Goal: Find contact information: Find contact information

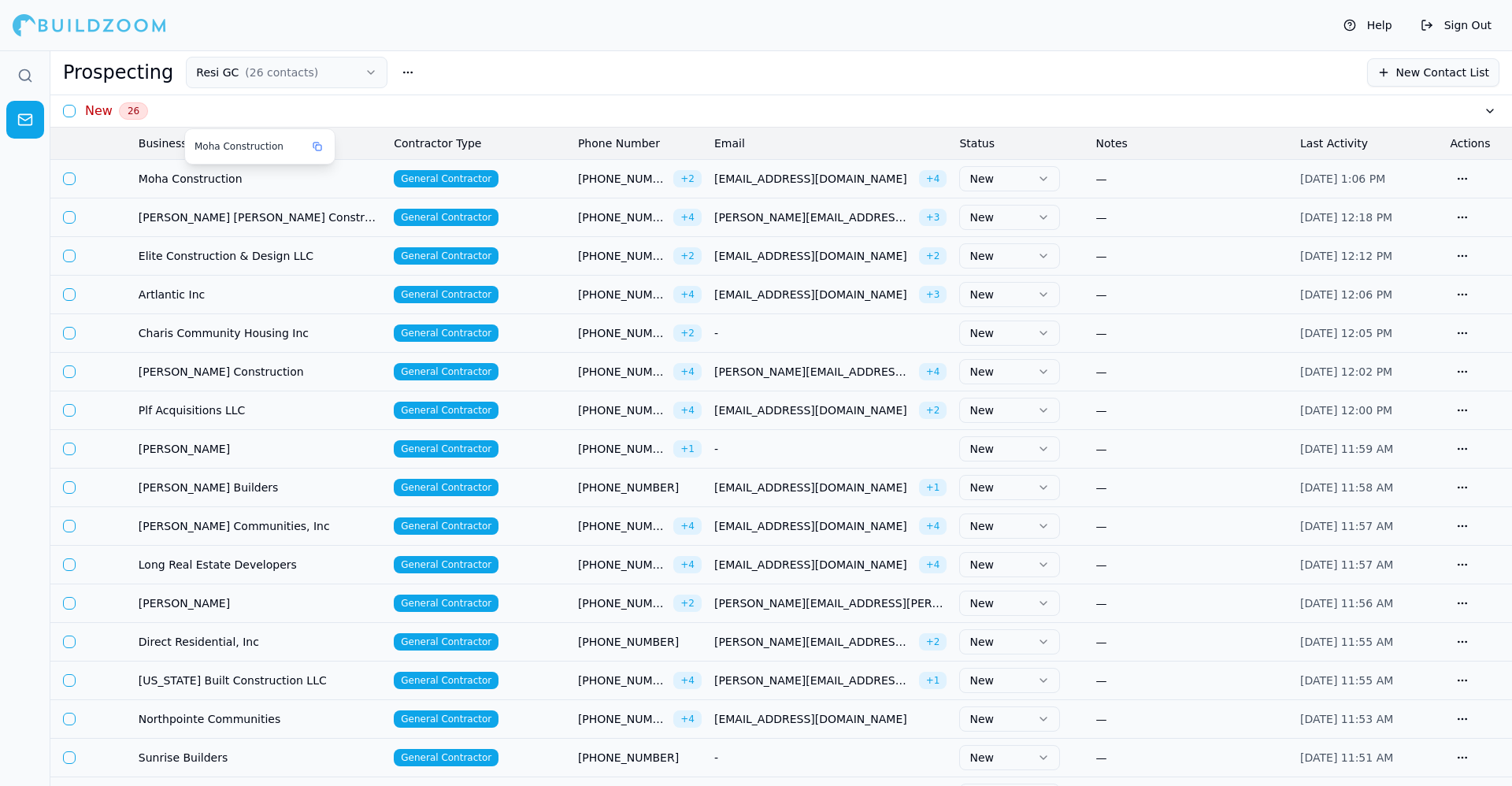
click at [358, 186] on td "Moha Construction" at bounding box center [259, 178] width 255 height 39
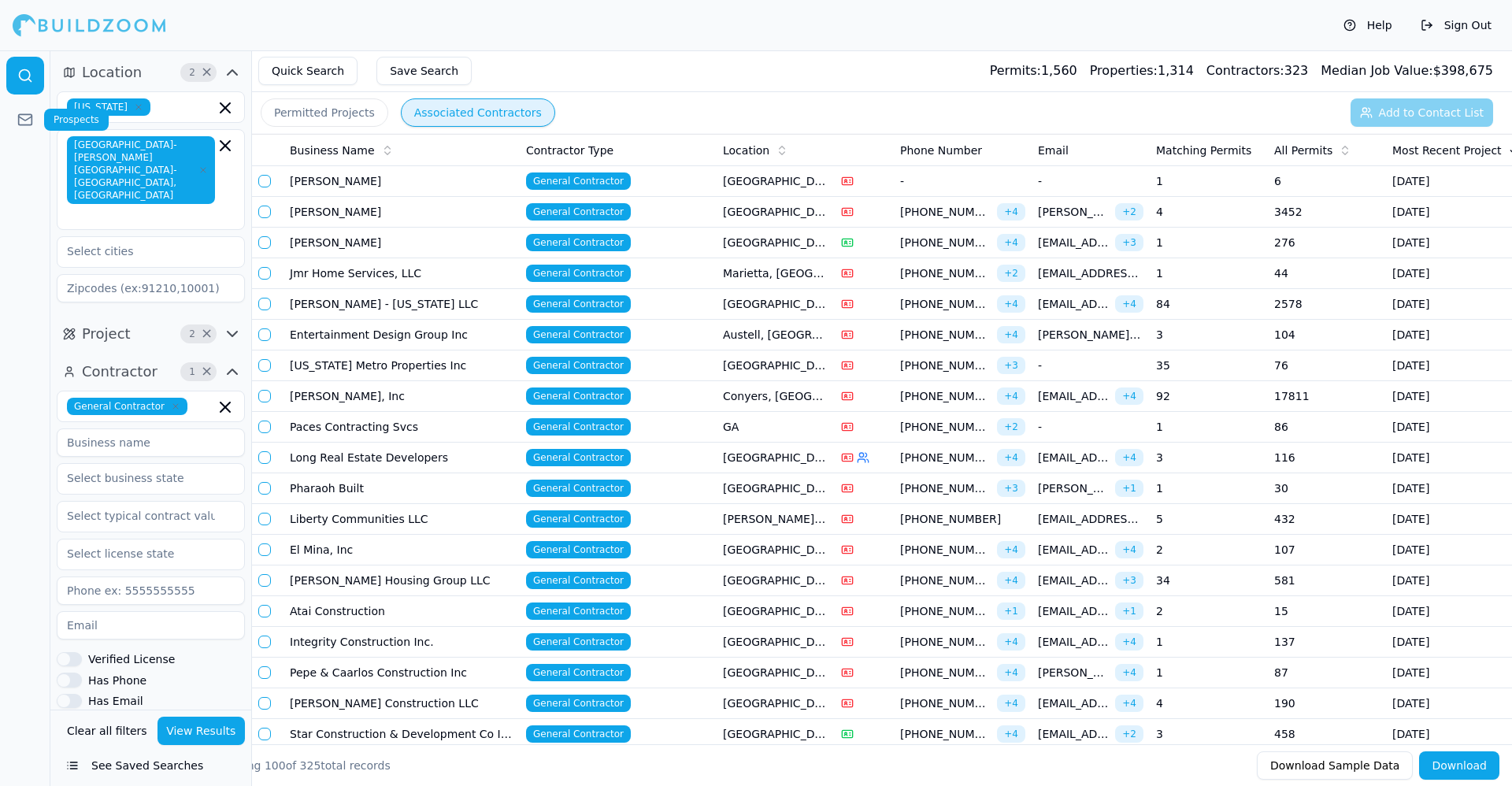
click at [30, 119] on icon at bounding box center [25, 120] width 16 height 16
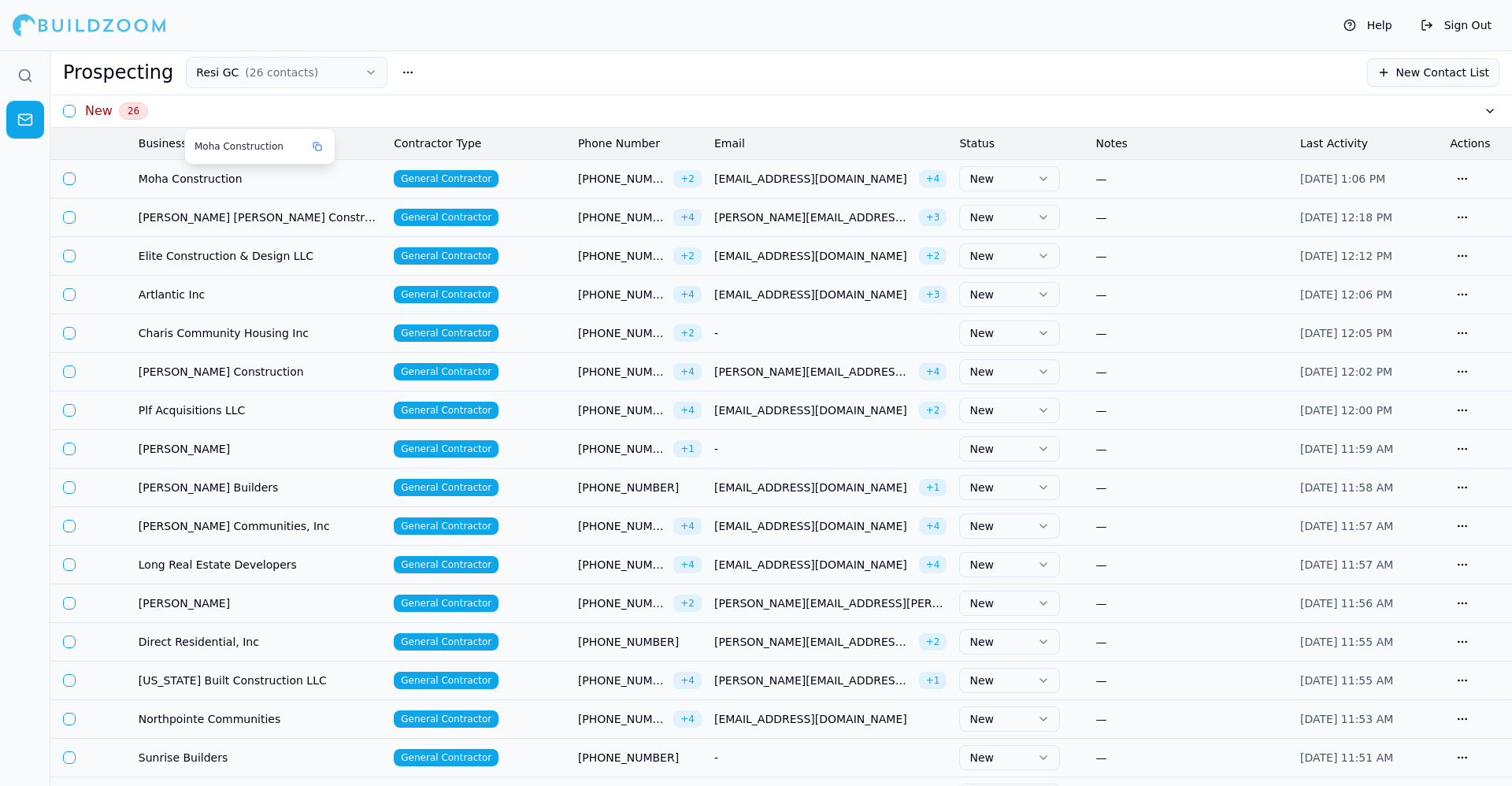
click at [314, 177] on span "Moha Construction" at bounding box center [259, 179] width 243 height 16
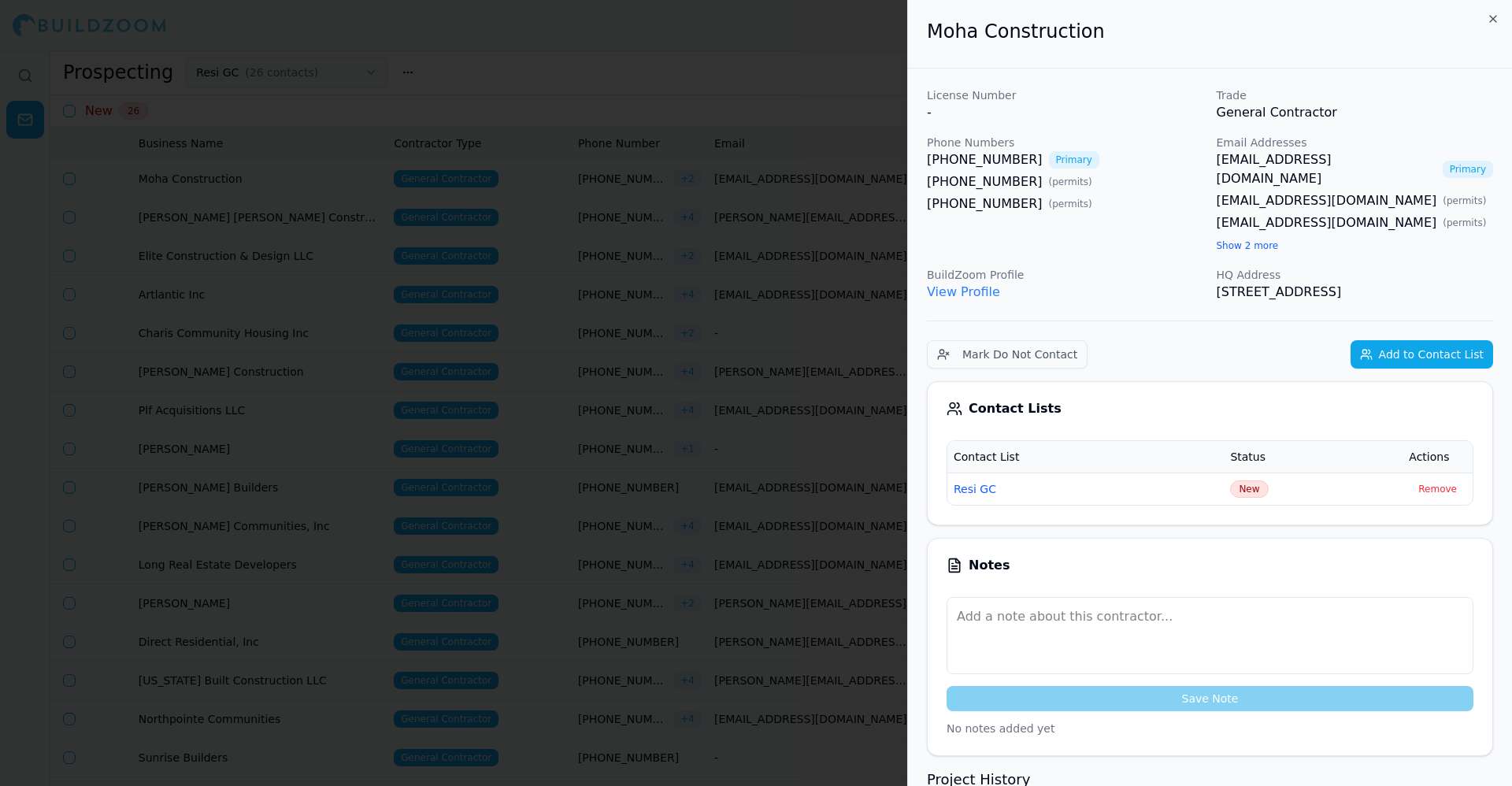
click at [1244, 239] on button "Show 2 more" at bounding box center [1248, 246] width 62 height 13
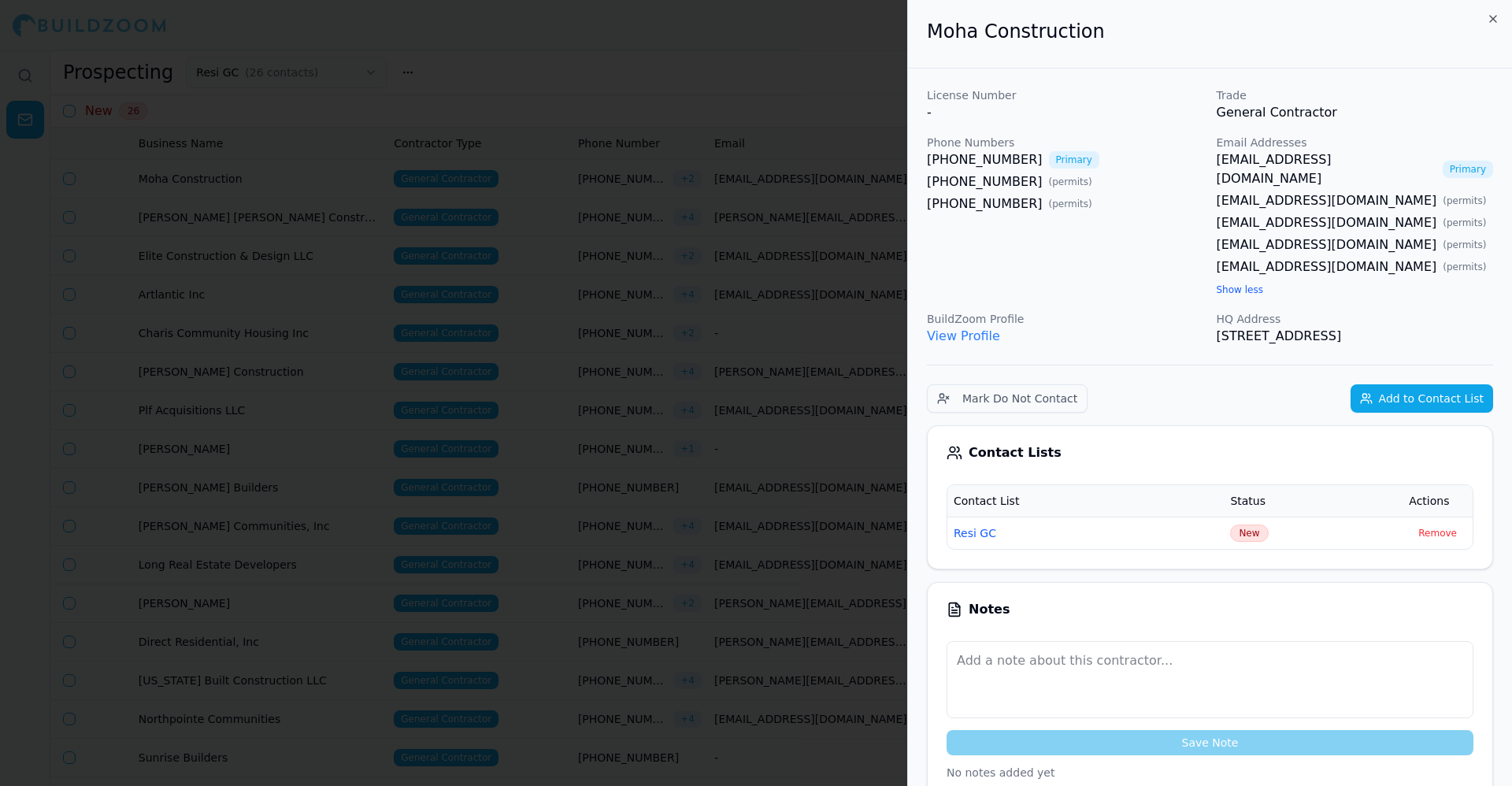
click at [1023, 26] on h2 "Moha Construction" at bounding box center [1210, 32] width 567 height 25
drag, startPoint x: 1023, startPoint y: 26, endPoint x: 936, endPoint y: 33, distance: 87.3
click at [936, 33] on h2 "Moha Construction" at bounding box center [1210, 32] width 567 height 25
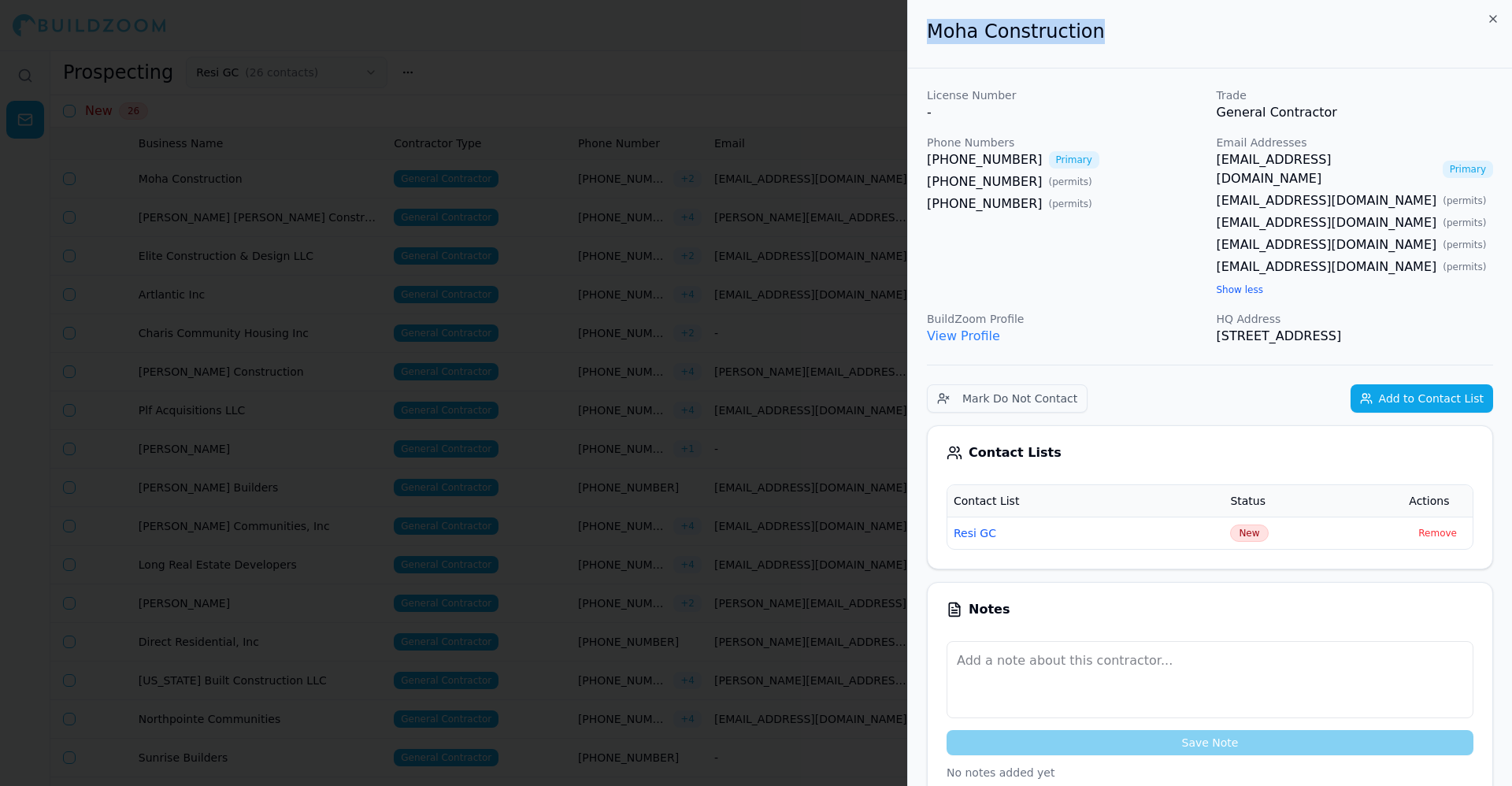
drag, startPoint x: 936, startPoint y: 33, endPoint x: 1084, endPoint y: 45, distance: 148.5
click at [1084, 45] on div "Moha Construction" at bounding box center [1210, 34] width 604 height 68
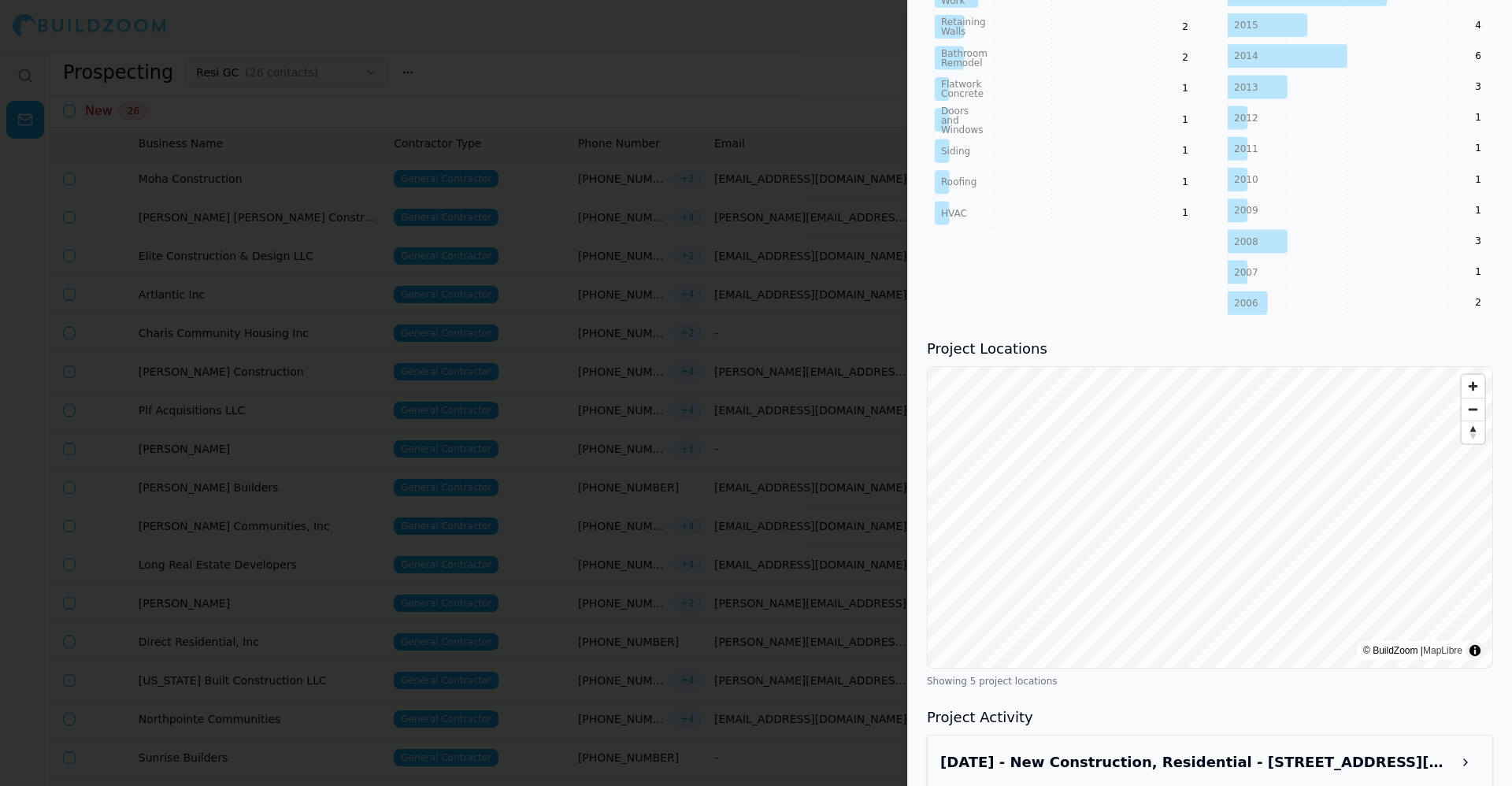
scroll to position [1464, 0]
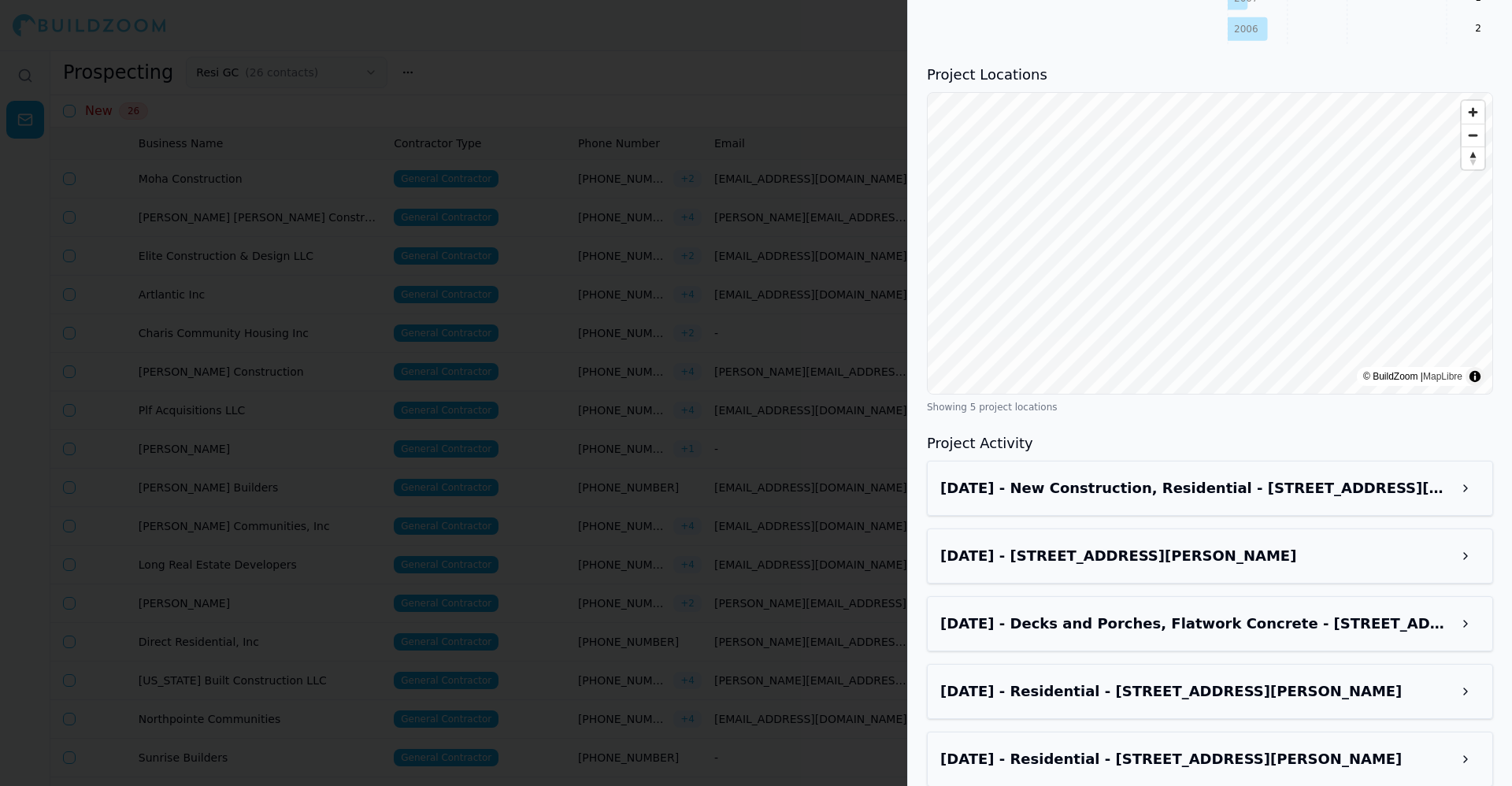
click at [1147, 477] on h3 "Jun 17, 2025 - New Construction, Residential - 395 Simonton Rd, Lawrenceville, …" at bounding box center [1196, 488] width 511 height 22
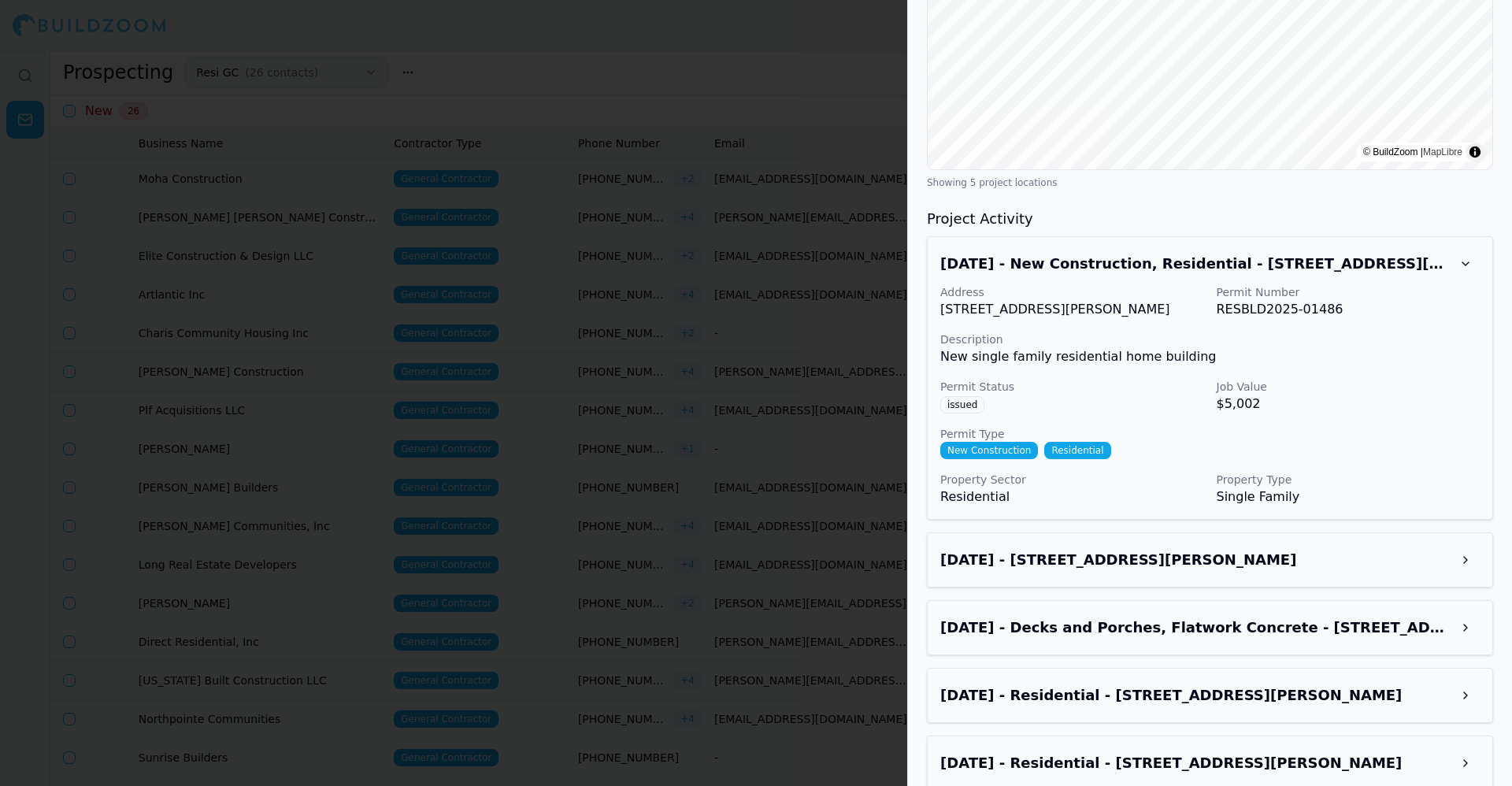
scroll to position [1692, 0]
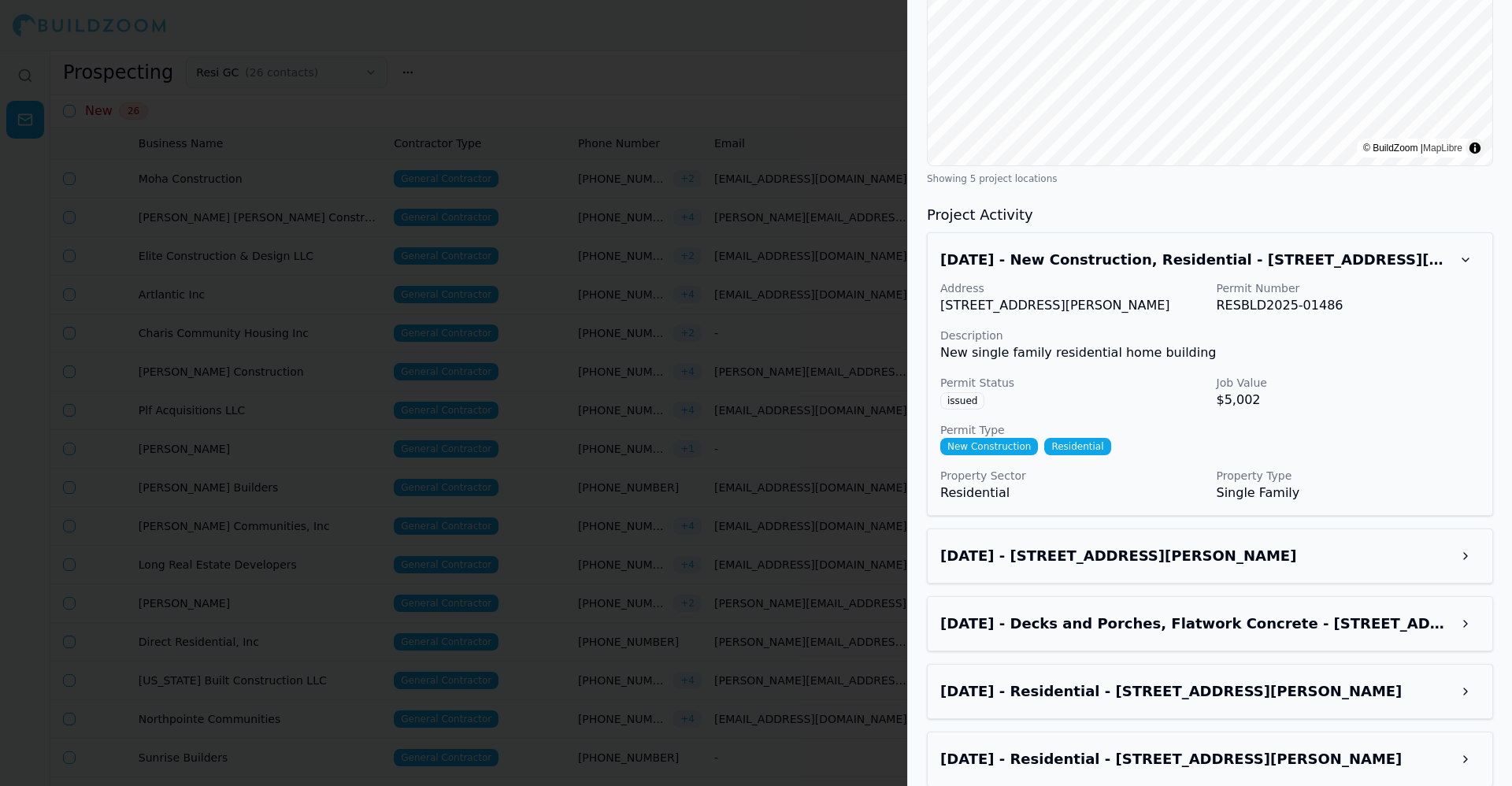
click at [1192, 504] on div "Jun 17, 2025 - New Construction, Residential - 395 Simonton Rd, Lawrenceville, …" at bounding box center [1210, 509] width 567 height 554
click at [1187, 545] on h3 "Aug 13, 2025 - 5973 Four Winds Dr SW, Lilburn, GA, 30047" at bounding box center [1196, 556] width 511 height 22
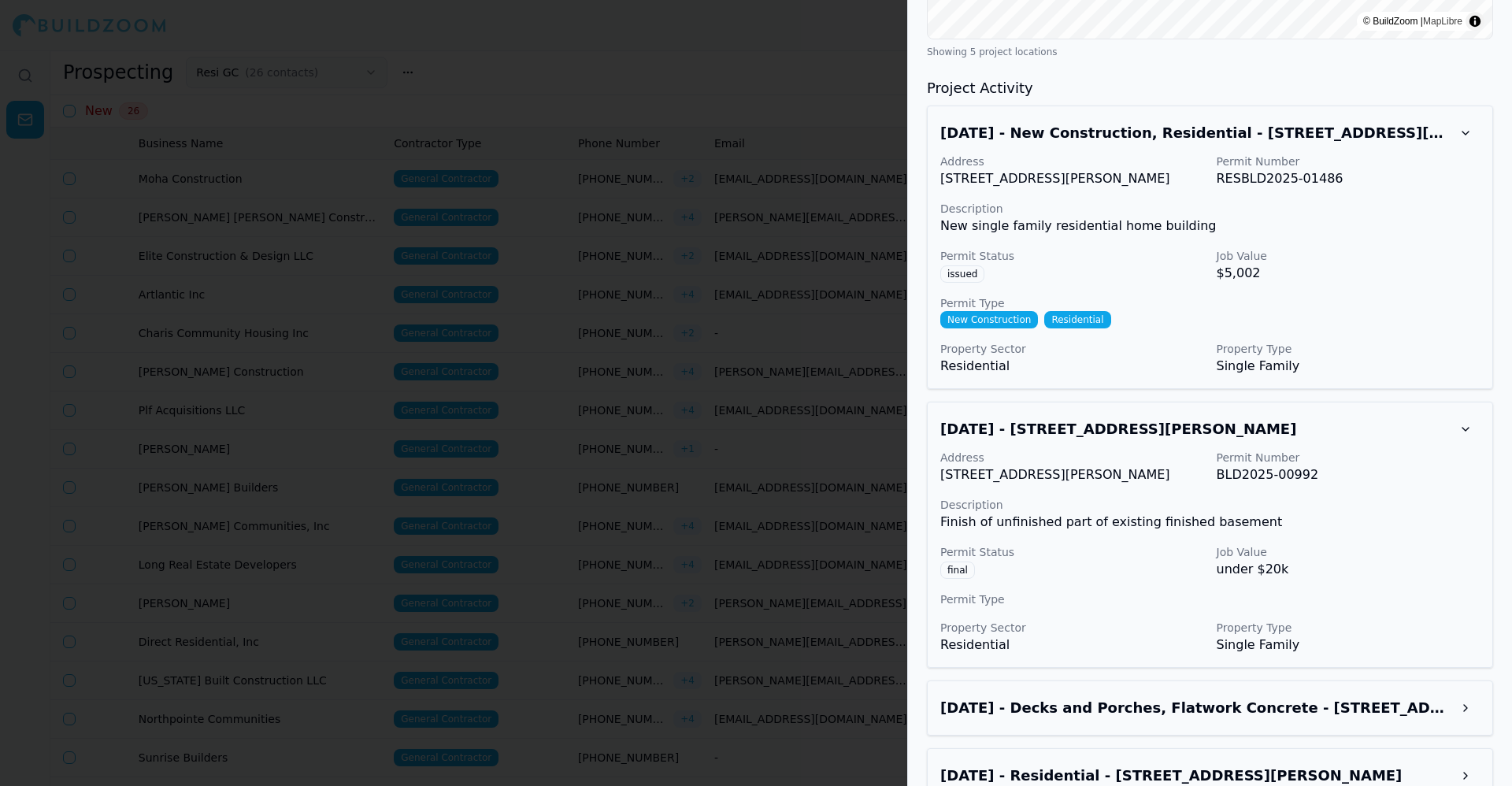
scroll to position [1903, 0]
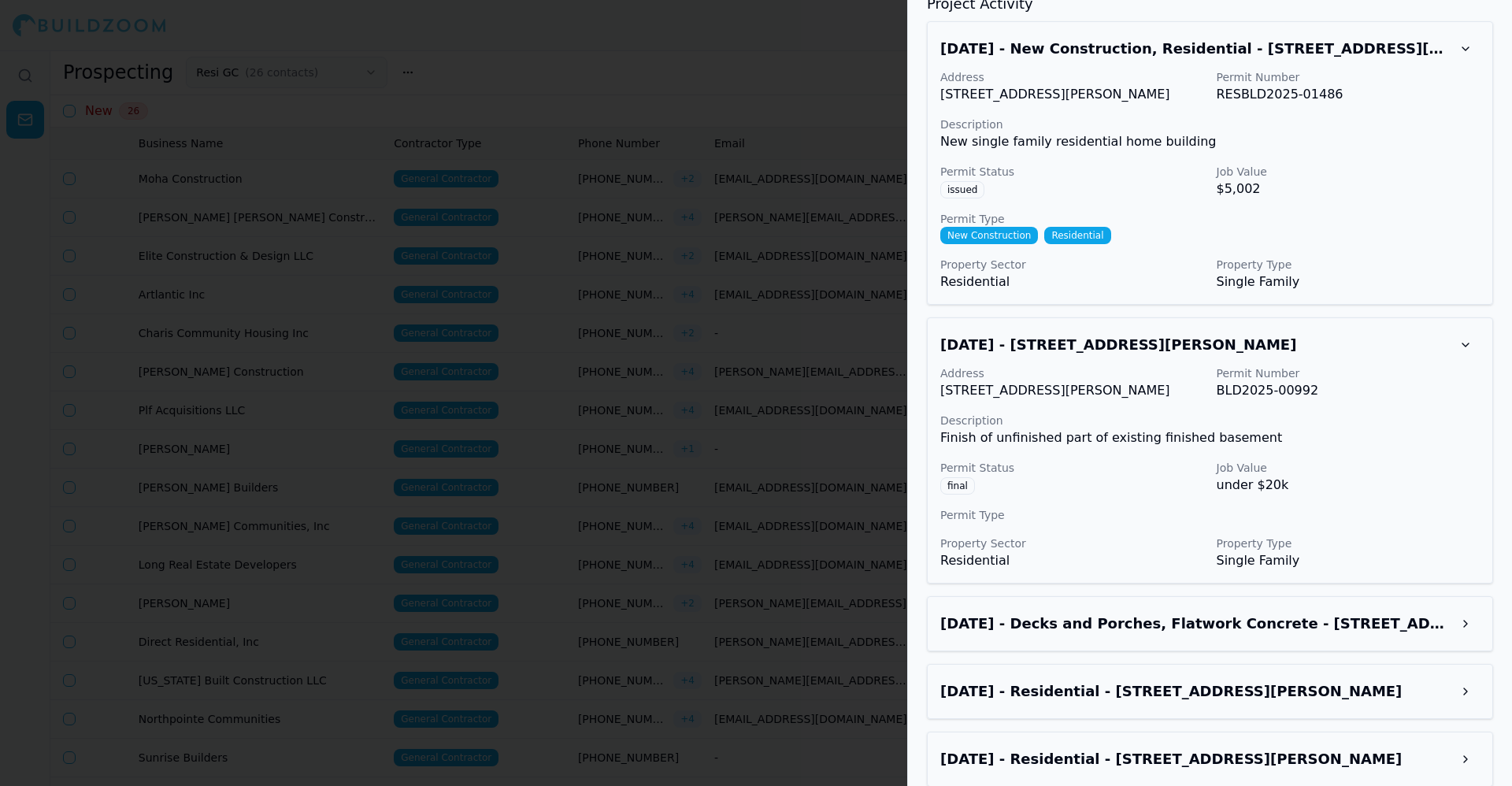
click at [1173, 613] on h3 "Jun 8, 2025 - Decks and Porches, Flatwork Concrete - 3900 Ashley Trace Ct SW, L…" at bounding box center [1196, 624] width 511 height 22
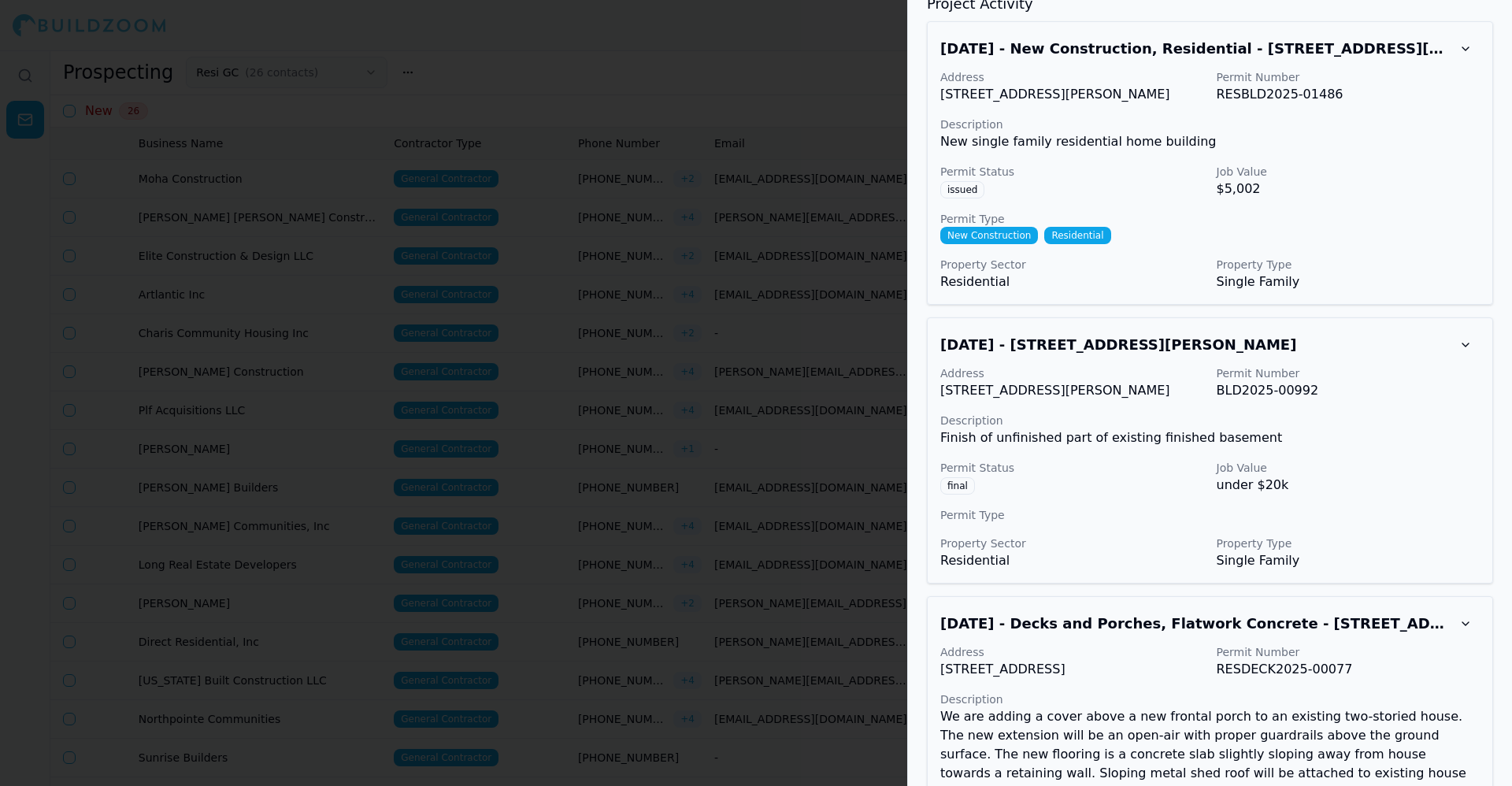
scroll to position [2226, 0]
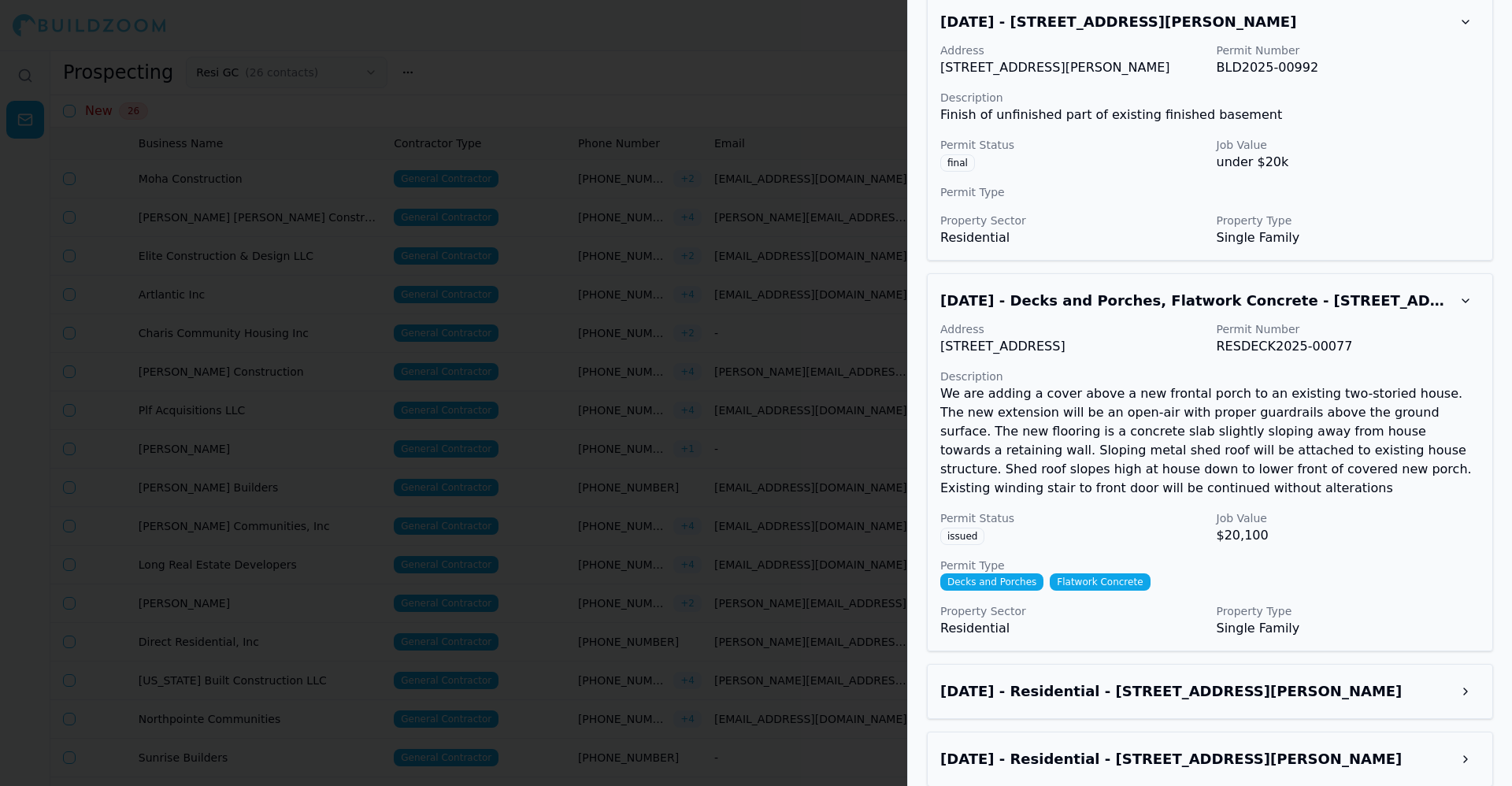
click at [1164, 663] on div "Mar 26, 2025 - Residential - 395 Simonton Rd, Lawrenceville, GA, 30045" at bounding box center [1210, 691] width 567 height 55
click at [1163, 687] on div "Mar 26, 2025 - Residential - 395 Simonton Rd, Lawrenceville, GA, 30045" at bounding box center [1210, 691] width 567 height 55
click at [1194, 680] on h3 "Mar 26, 2025 - Residential - 395 Simonton Rd, Lawrenceville, GA, 30045" at bounding box center [1196, 691] width 511 height 22
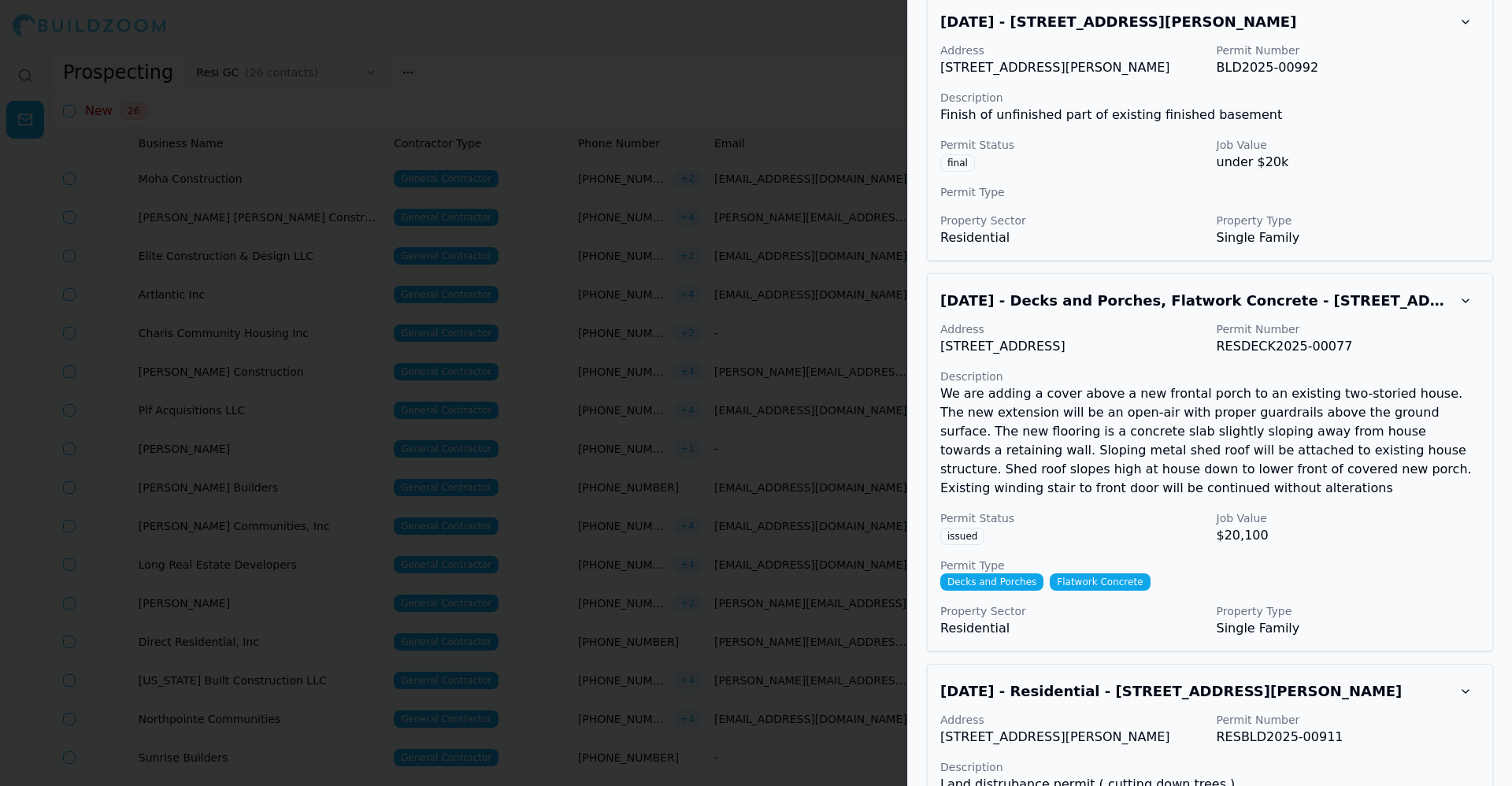
scroll to position [2454, 0]
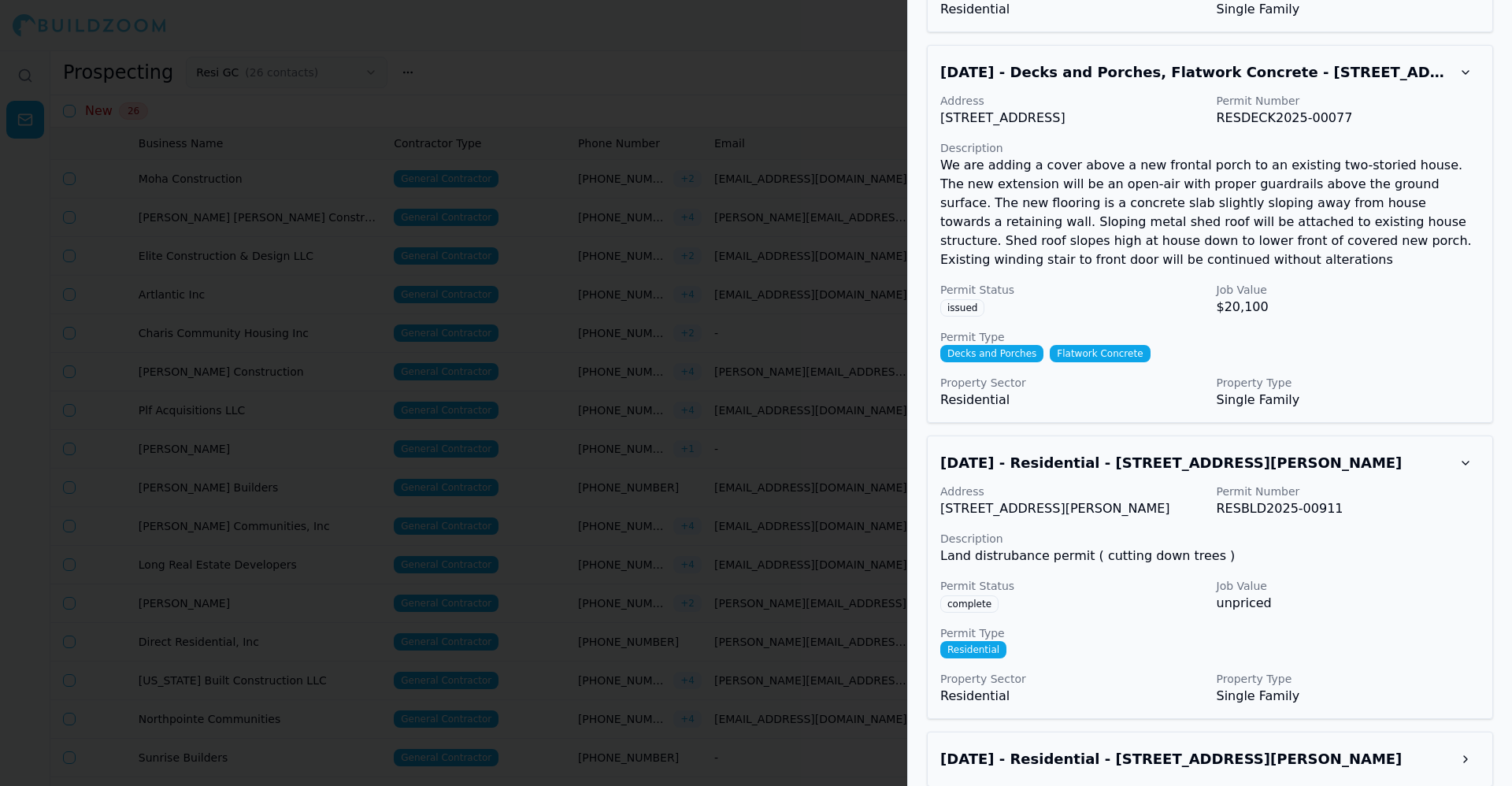
click at [1200, 748] on h3 "Mar 16, 2025 - Residential - 395 Simonton Rd, Lawrenceville, GA, 30045" at bounding box center [1196, 759] width 511 height 22
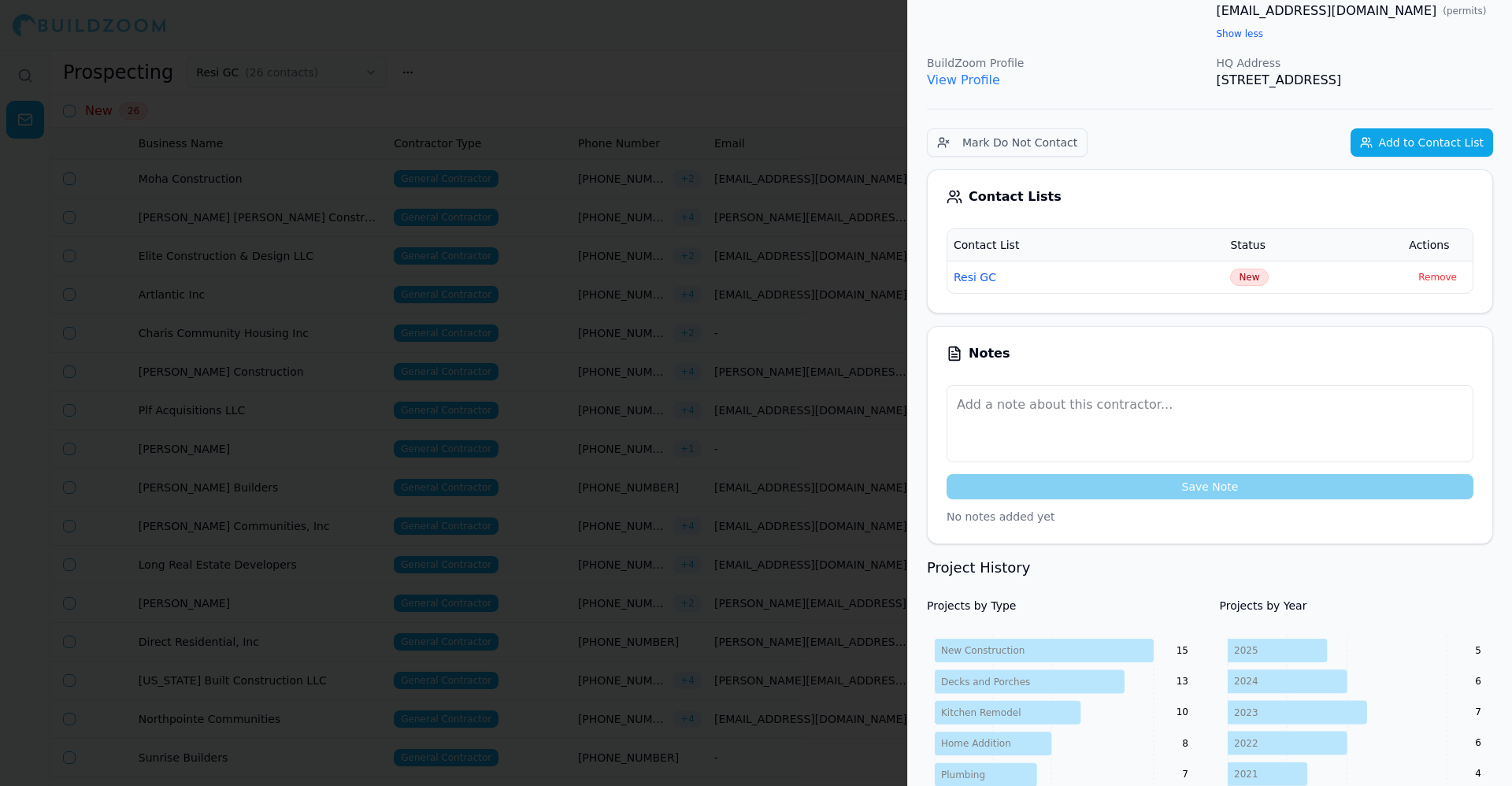
scroll to position [0, 0]
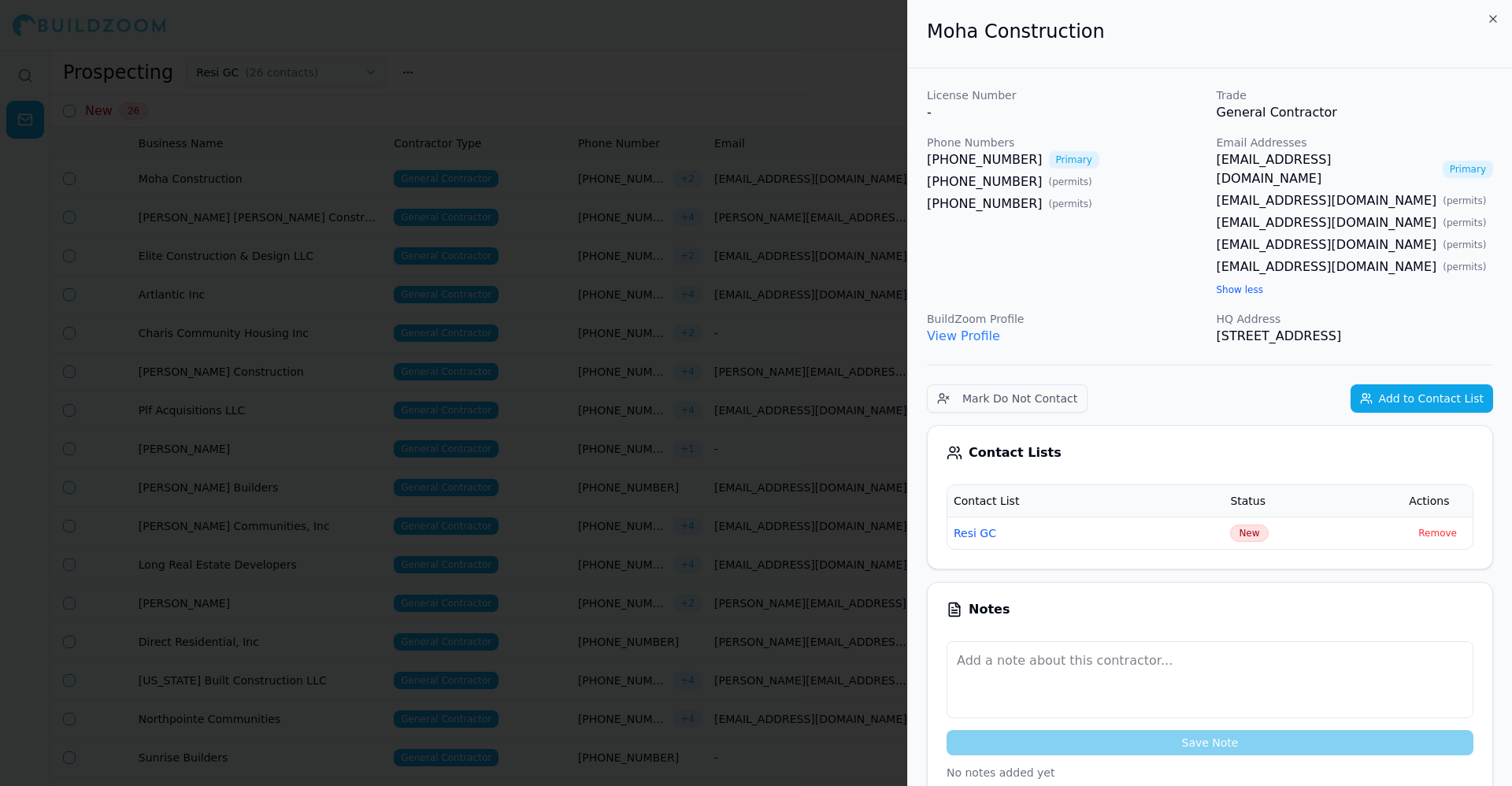
click at [1457, 523] on button "Remove" at bounding box center [1438, 533] width 57 height 19
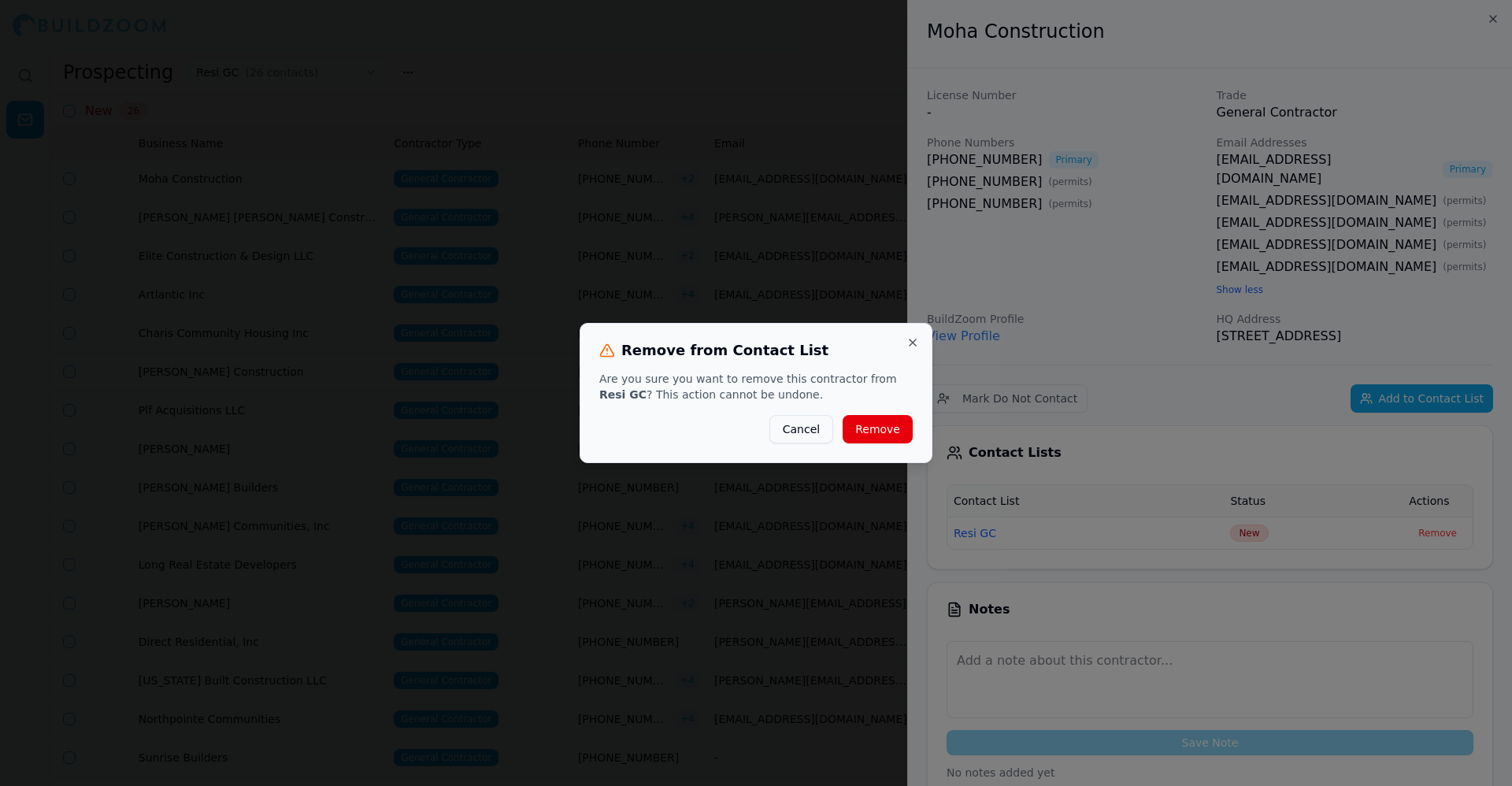
click at [900, 434] on button "Remove" at bounding box center [878, 430] width 70 height 29
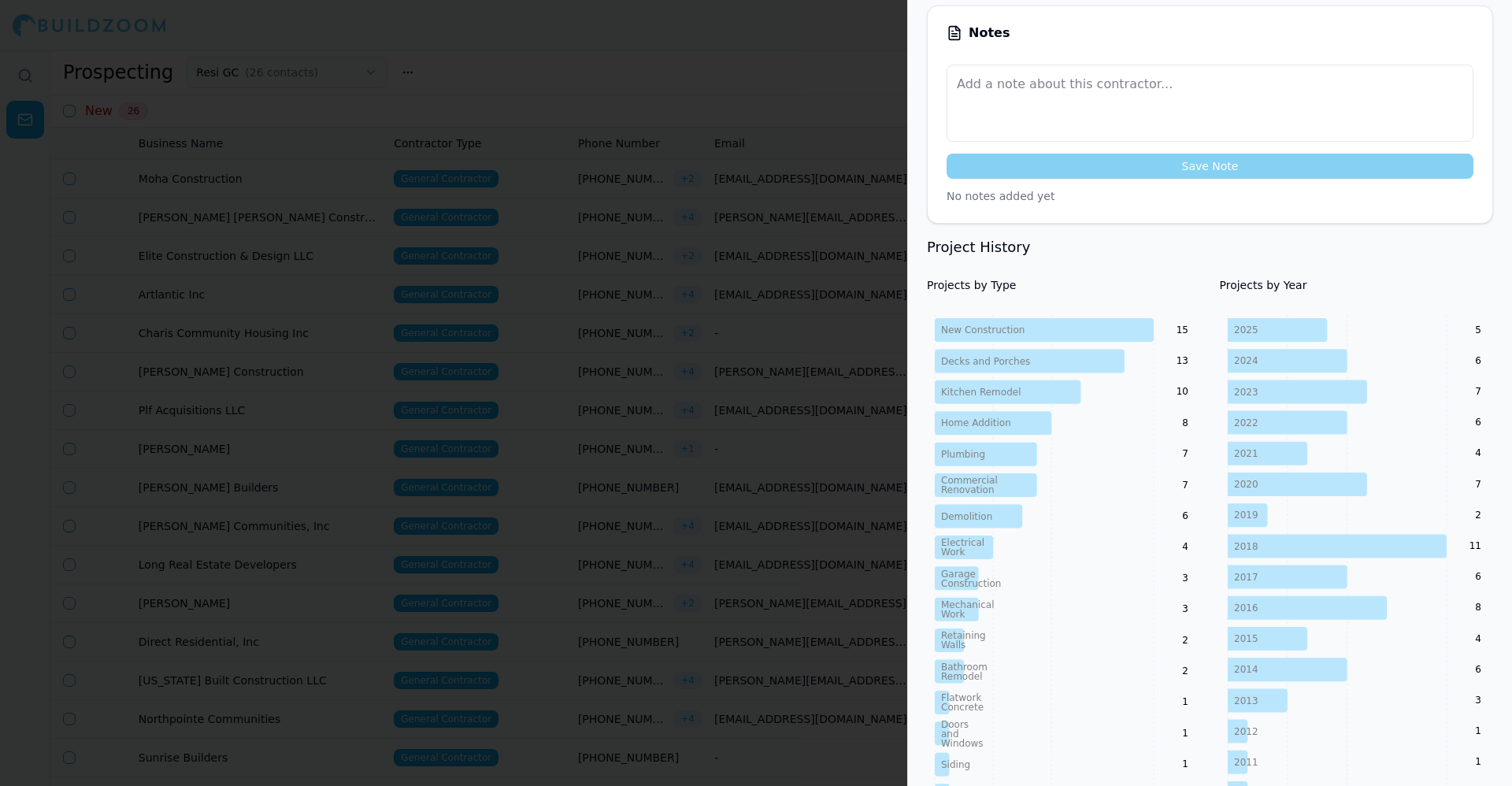
scroll to position [546, 0]
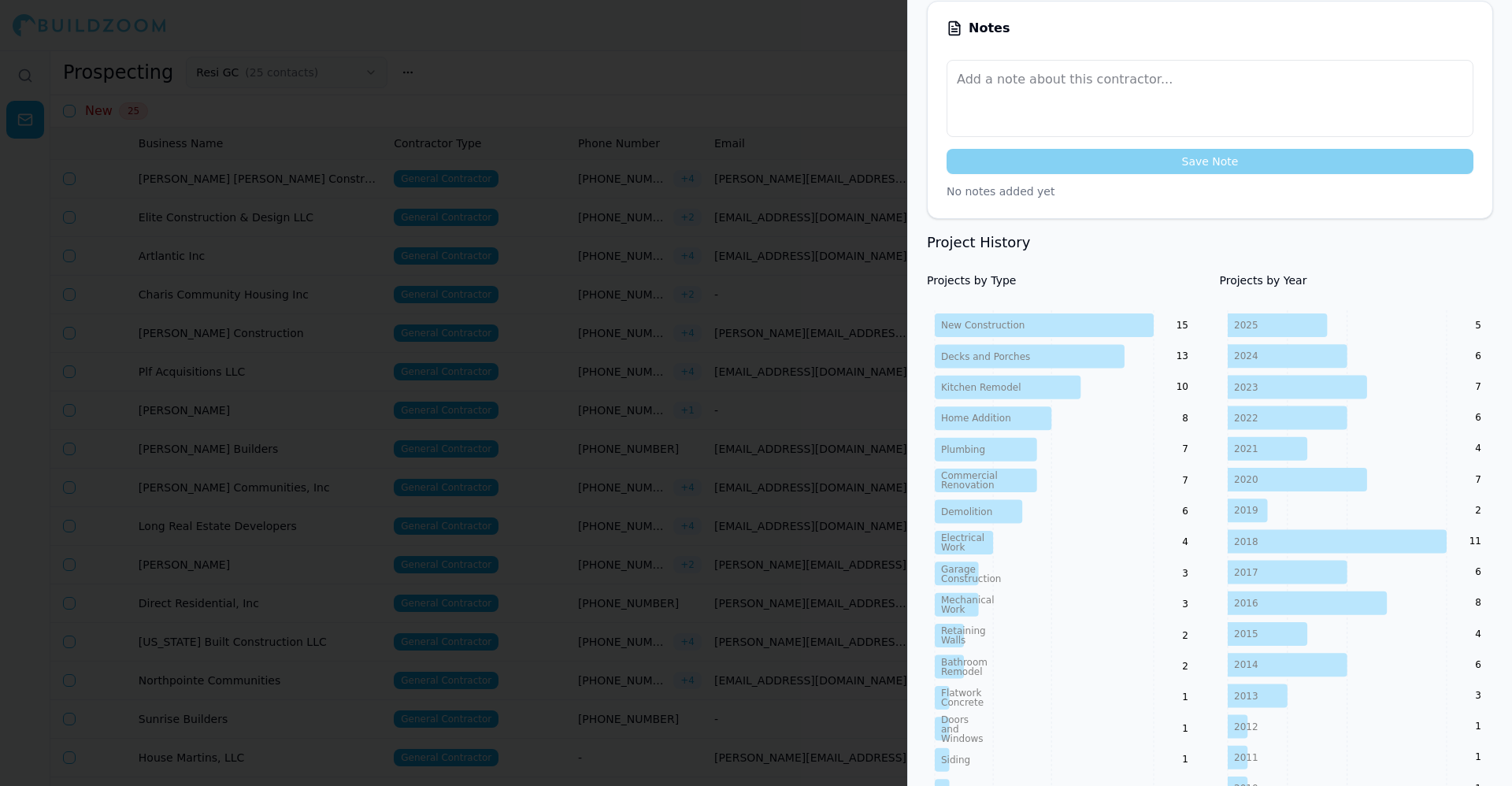
click at [426, 208] on div at bounding box center [756, 393] width 1512 height 786
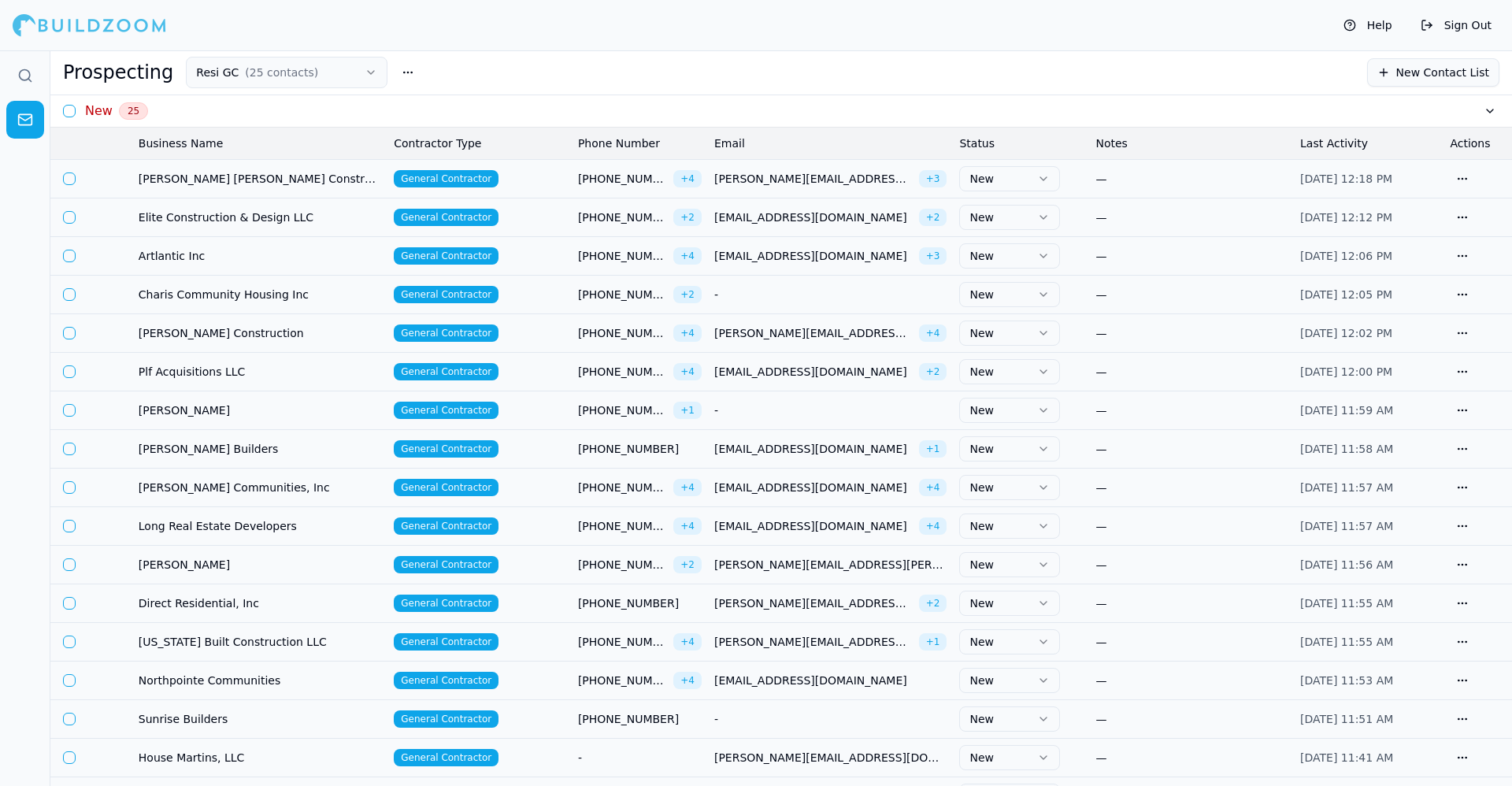
click at [217, 137] on th "Business Name" at bounding box center [259, 143] width 255 height 32
click at [394, 67] on button "button" at bounding box center [408, 72] width 29 height 29
click at [716, 50] on div "Help Sign Out" at bounding box center [756, 25] width 1512 height 51
click at [310, 229] on td "Elite Construction & Design LLC" at bounding box center [259, 216] width 255 height 39
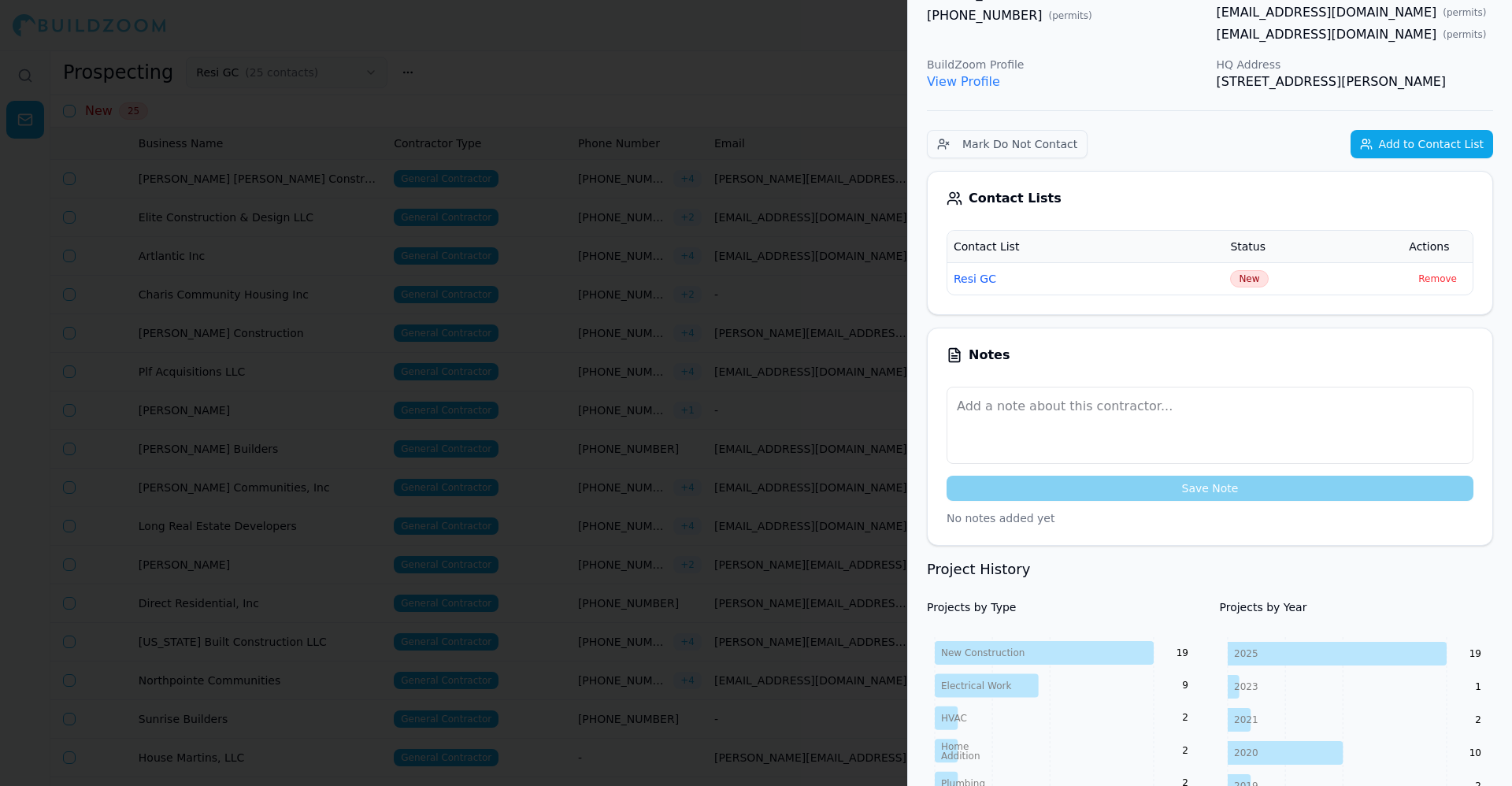
scroll to position [0, 0]
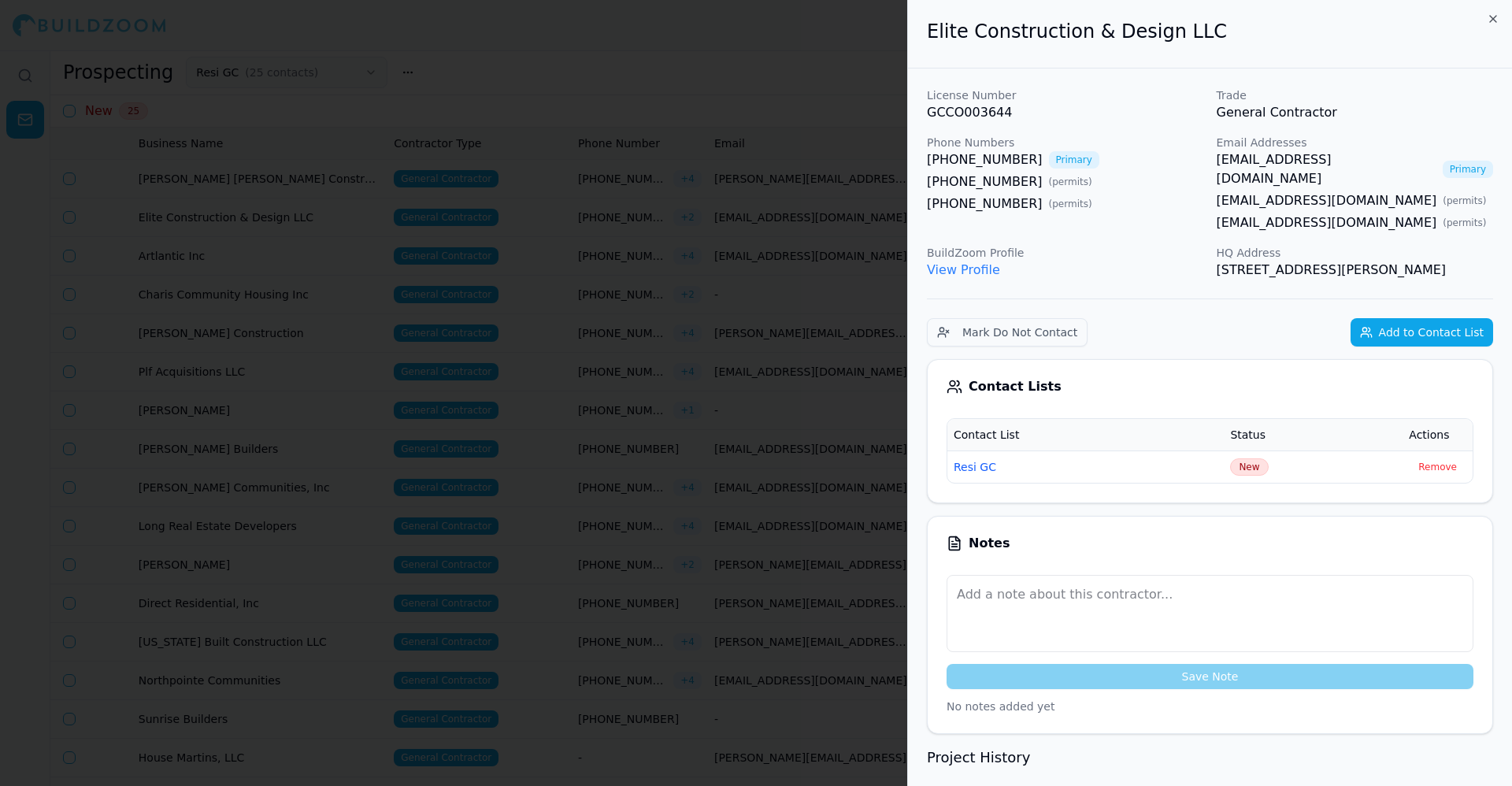
click at [949, 39] on h2 "Elite Construction & Design LLC" at bounding box center [1210, 32] width 567 height 25
drag, startPoint x: 949, startPoint y: 39, endPoint x: 1213, endPoint y: 42, distance: 264.0
click at [1213, 42] on h2 "Elite Construction & Design LLC" at bounding box center [1210, 32] width 567 height 25
drag, startPoint x: 1339, startPoint y: 112, endPoint x: 1214, endPoint y: 115, distance: 125.0
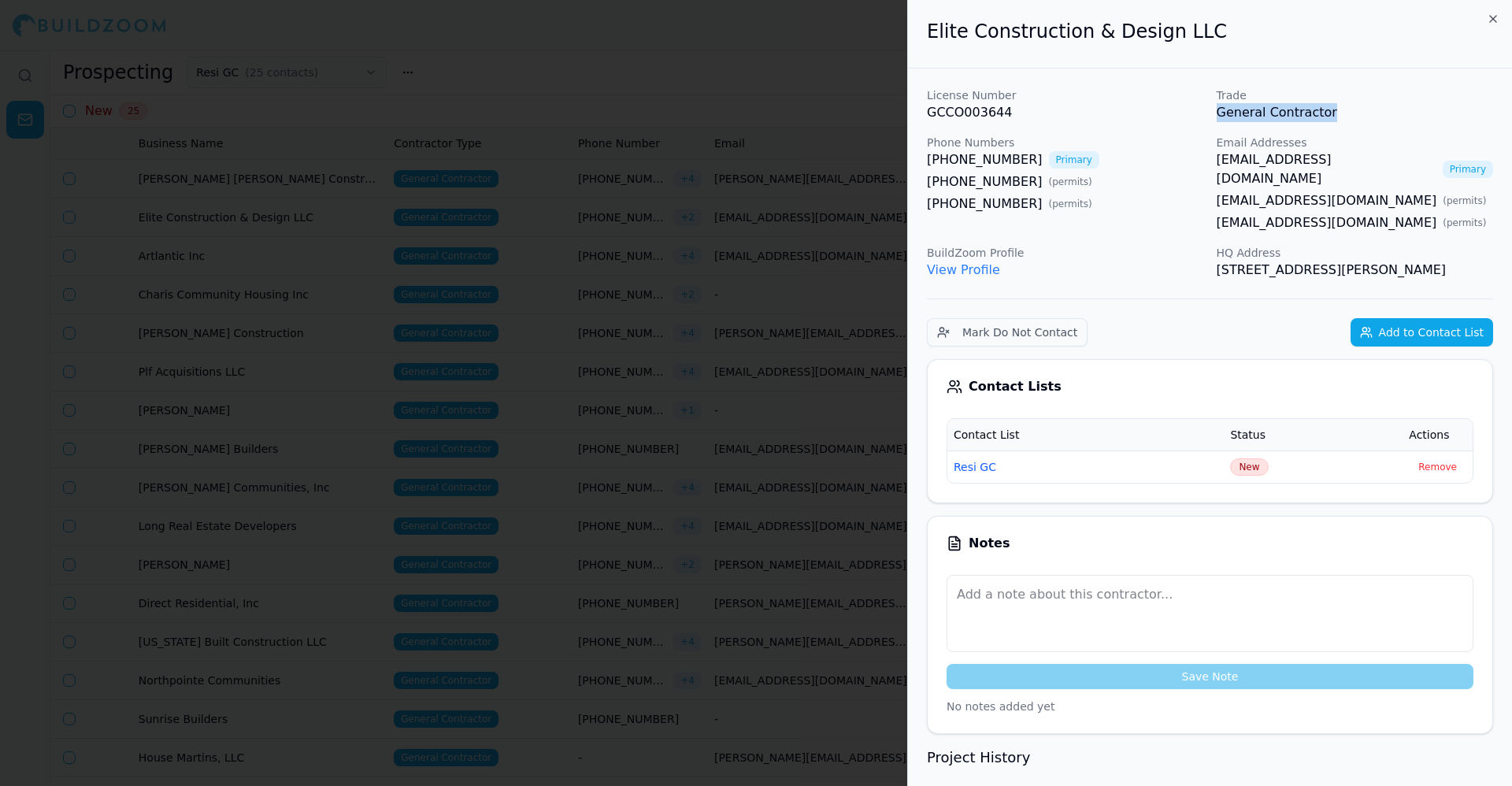
click at [1214, 115] on div "License Number GCCO003644 Trade General Contractor Phone Numbers (770) 932-0703…" at bounding box center [1210, 184] width 567 height 193
click at [1039, 123] on div "License Number GCCO003644 Trade General Contractor Phone Numbers (770) 932-0703…" at bounding box center [1210, 184] width 567 height 193
drag, startPoint x: 1005, startPoint y: 119, endPoint x: 922, endPoint y: 117, distance: 83.0
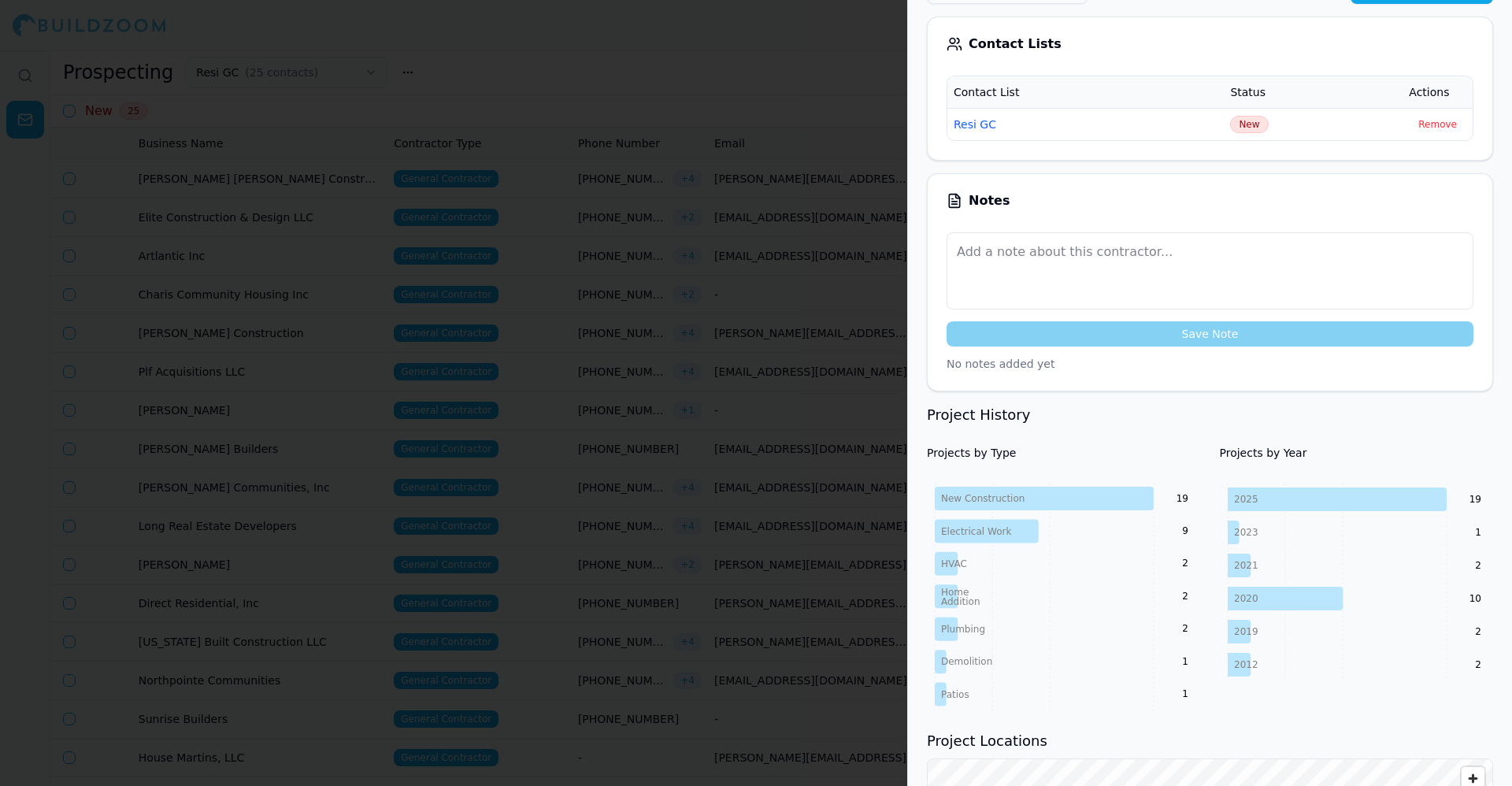
scroll to position [487, 0]
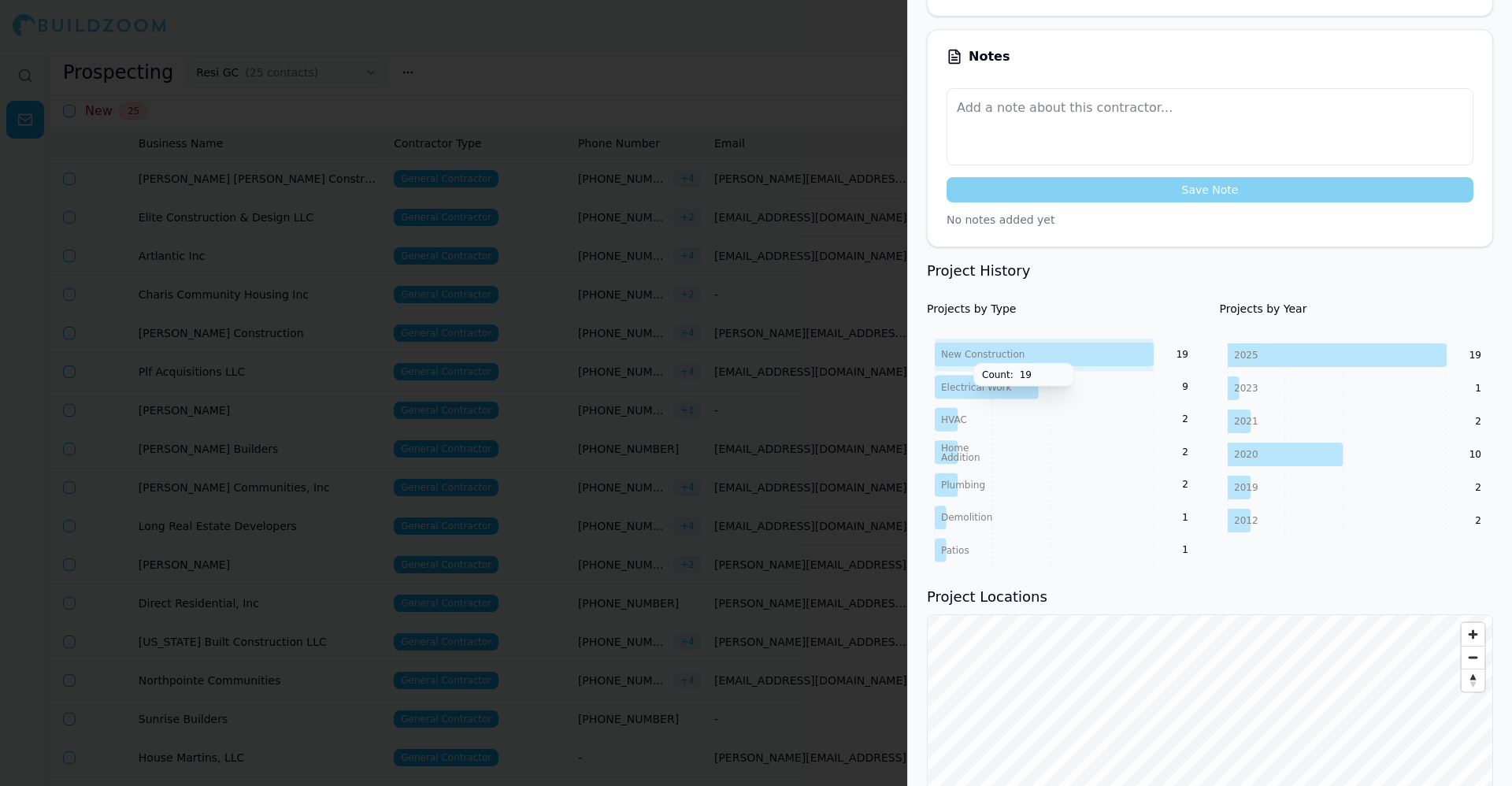
click at [1082, 343] on icon at bounding box center [1044, 355] width 219 height 24
click at [1283, 344] on icon at bounding box center [1337, 356] width 219 height 24
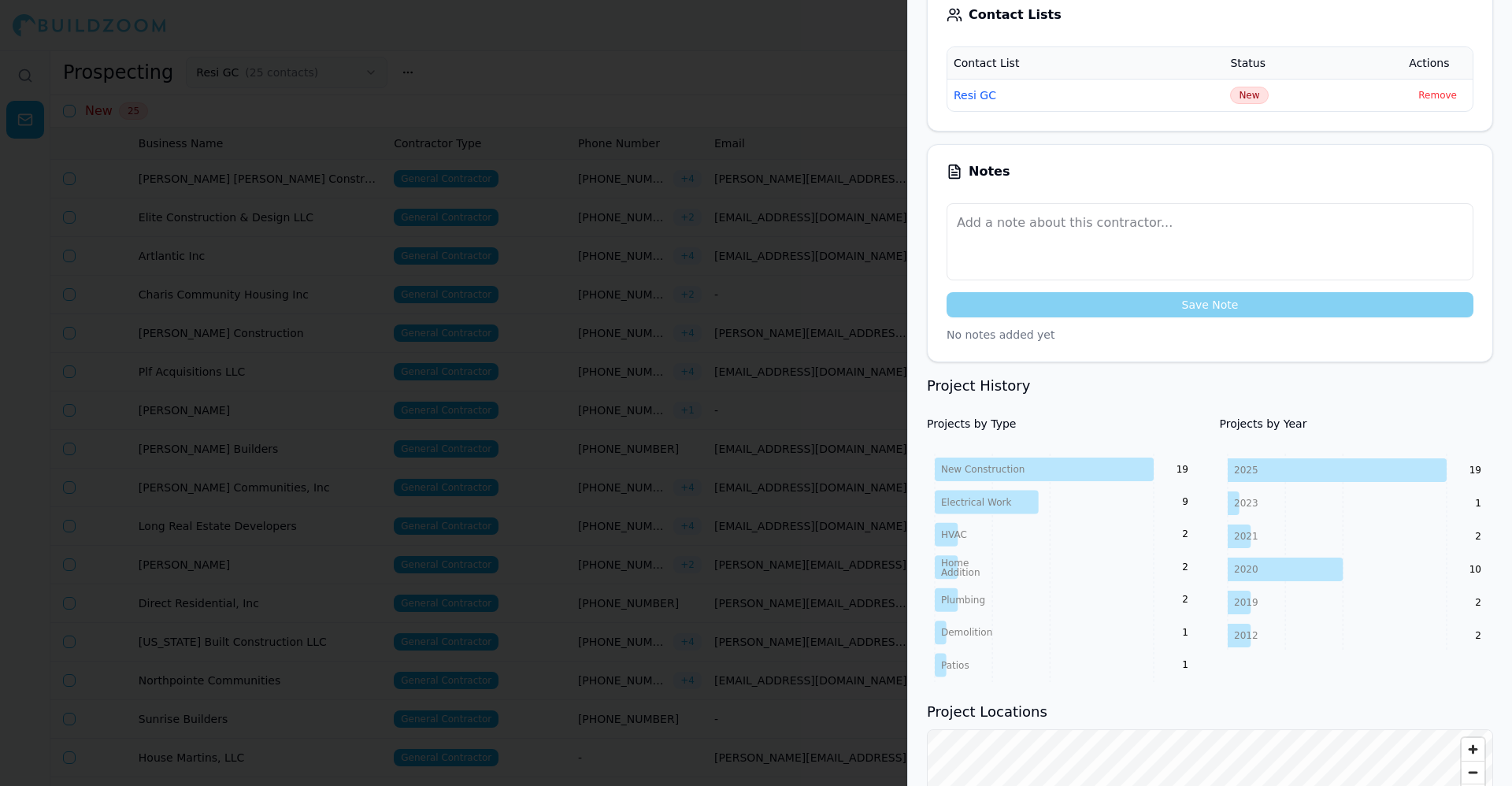
scroll to position [0, 0]
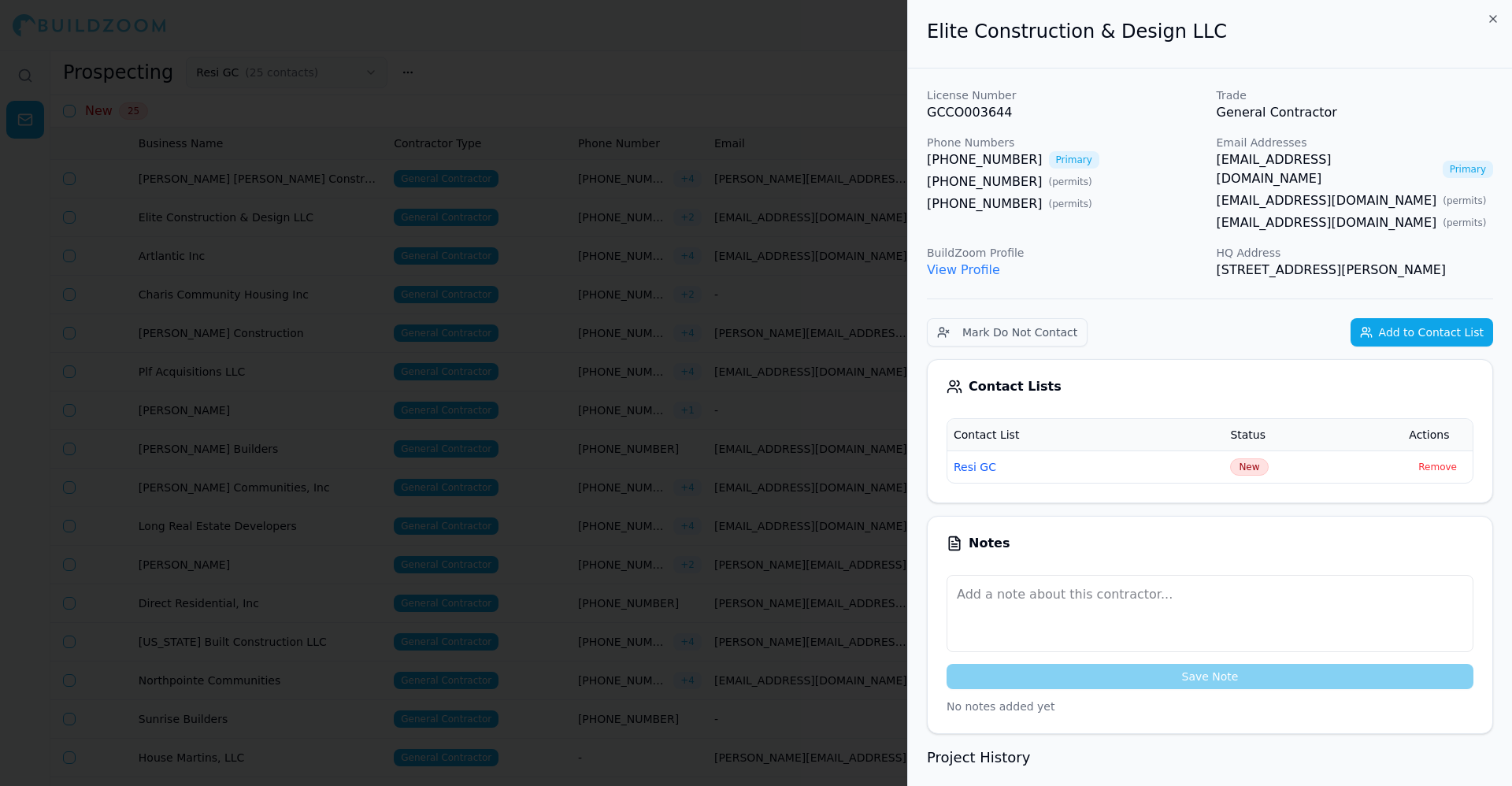
click at [1237, 213] on link "sameslami@outlook.com" at bounding box center [1327, 223] width 220 height 19
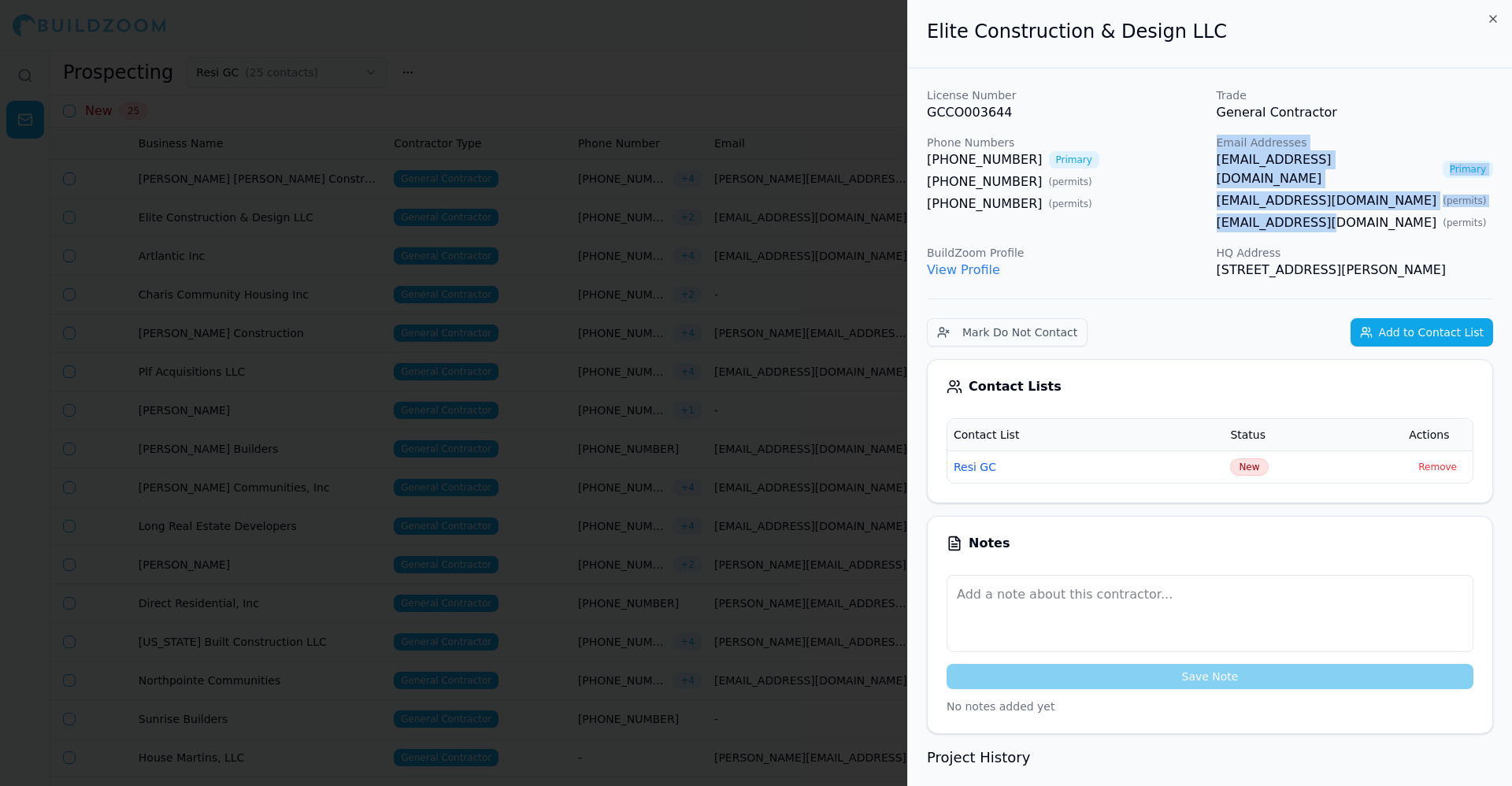
drag, startPoint x: 1206, startPoint y: 207, endPoint x: 1320, endPoint y: 216, distance: 114.4
click at [1320, 216] on div "License Number GCCO003644 Trade General Contractor Phone Numbers (770) 932-0703…" at bounding box center [1210, 184] width 567 height 193
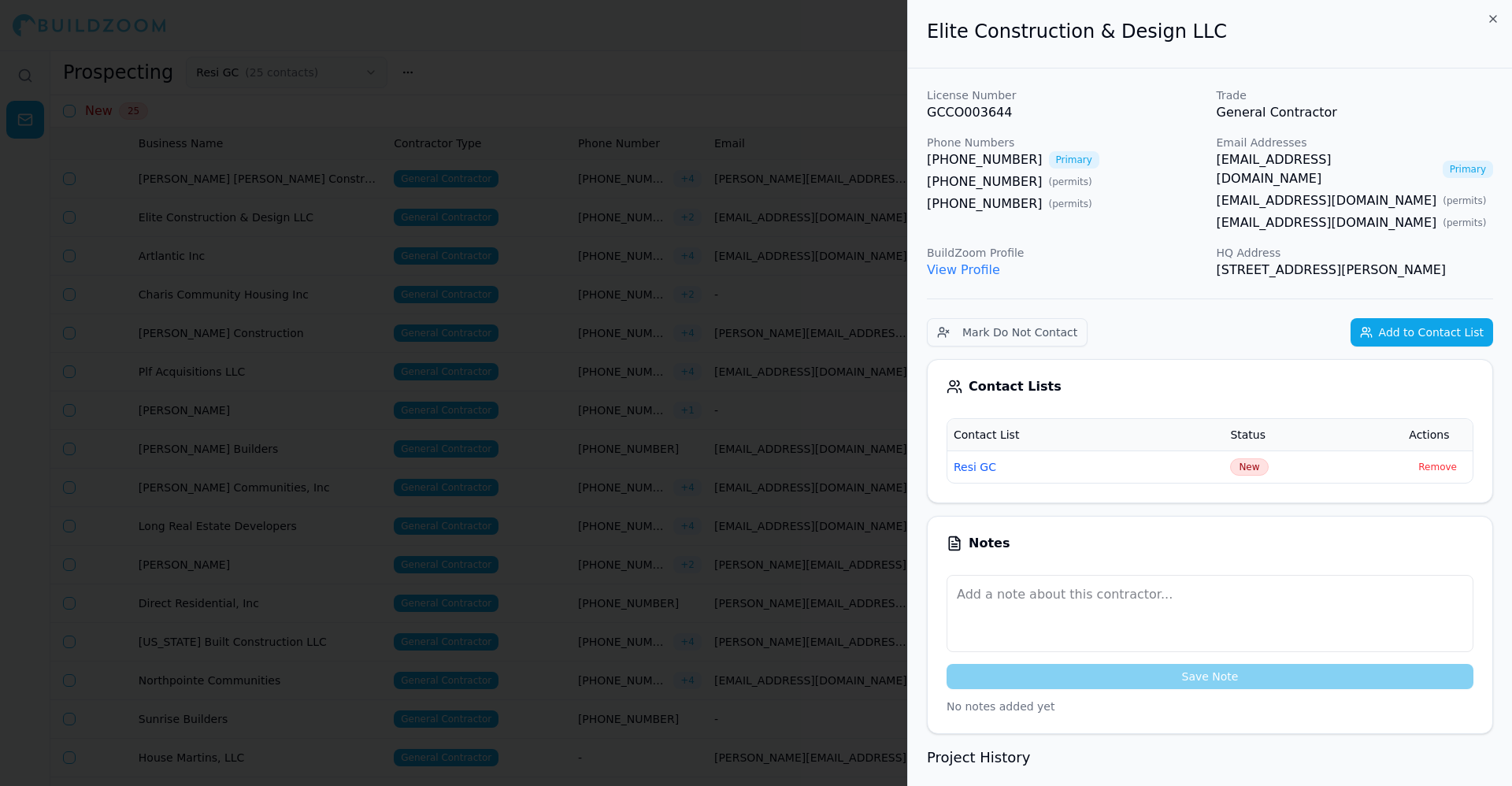
click at [1159, 186] on div "(678) 859-1783 ( permits )" at bounding box center [1066, 182] width 277 height 19
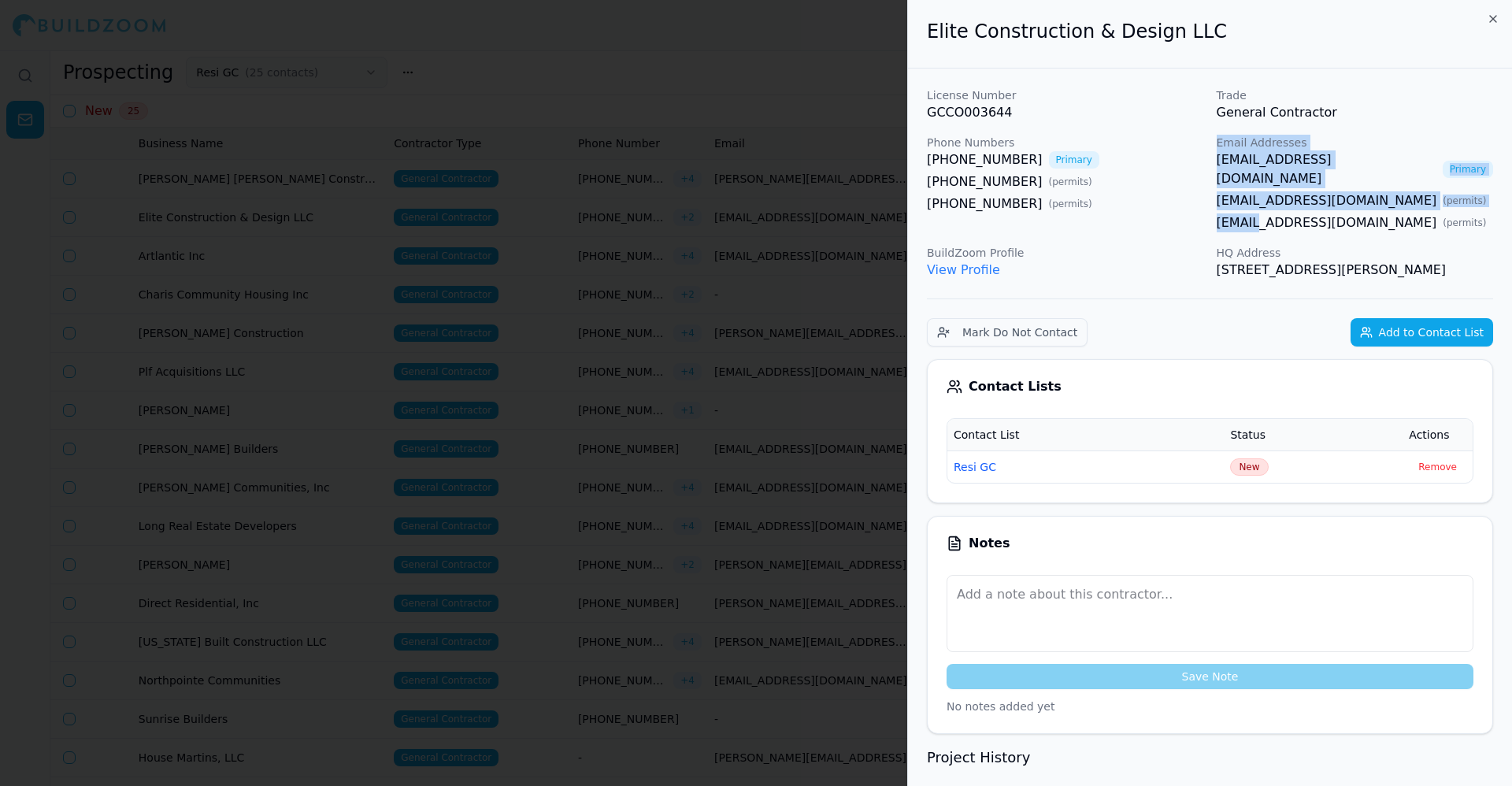
drag, startPoint x: 1210, startPoint y: 206, endPoint x: 1258, endPoint y: 206, distance: 48.0
click at [1258, 206] on div "License Number GCCO003644 Trade General Contractor Phone Numbers (770) 932-0703…" at bounding box center [1210, 184] width 567 height 193
click at [1155, 201] on div "(404) 392-5010 ( permits )" at bounding box center [1066, 204] width 277 height 19
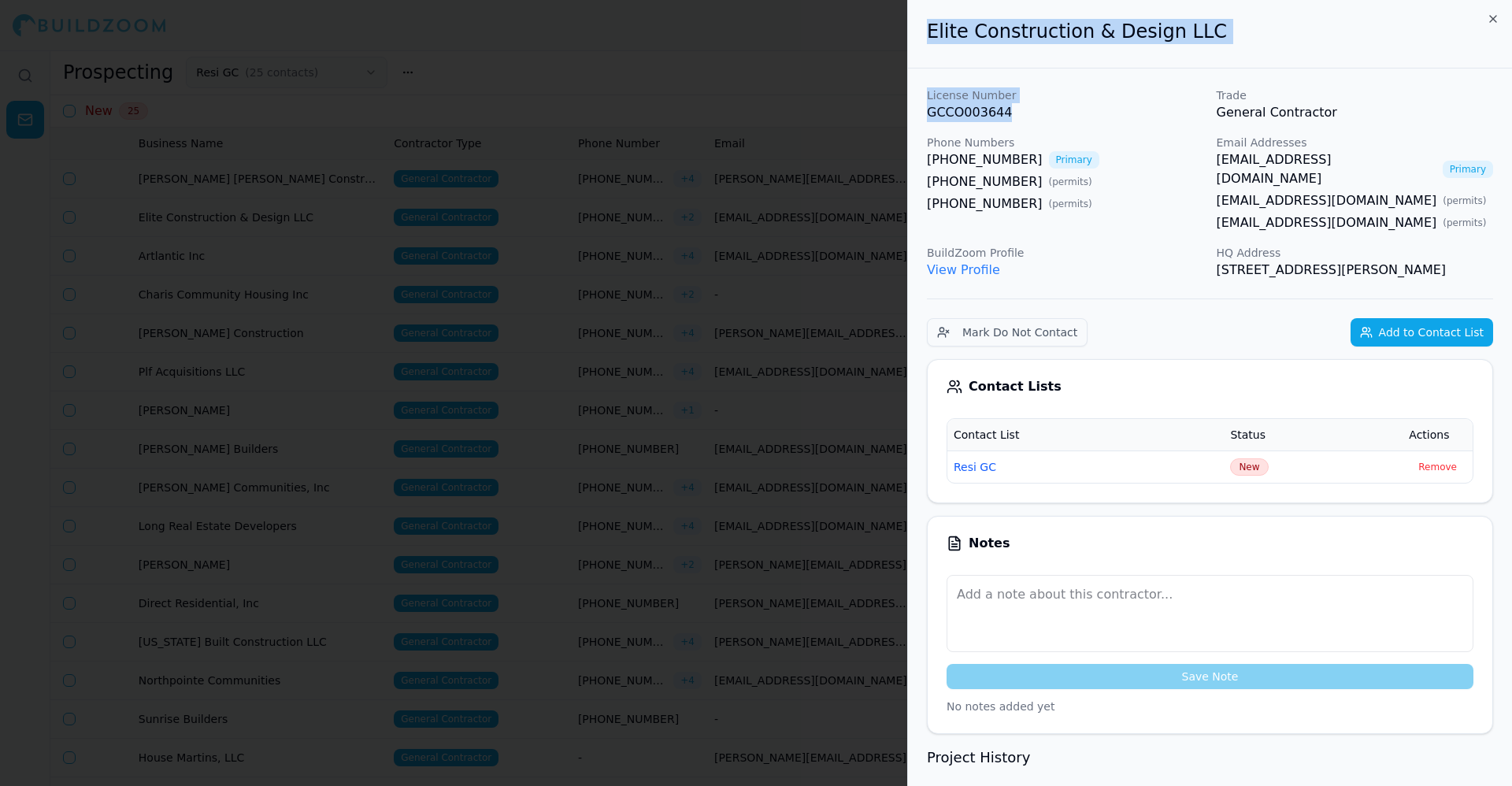
drag, startPoint x: 1119, startPoint y: 113, endPoint x: 896, endPoint y: 115, distance: 223.0
click at [896, 115] on body "Help Sign Out Prospecting Resi GC ( 25 contacts ) New Contact List New 25 Busin…" at bounding box center [756, 443] width 1512 height 786
click at [945, 111] on p "GCCO003644" at bounding box center [1066, 113] width 277 height 19
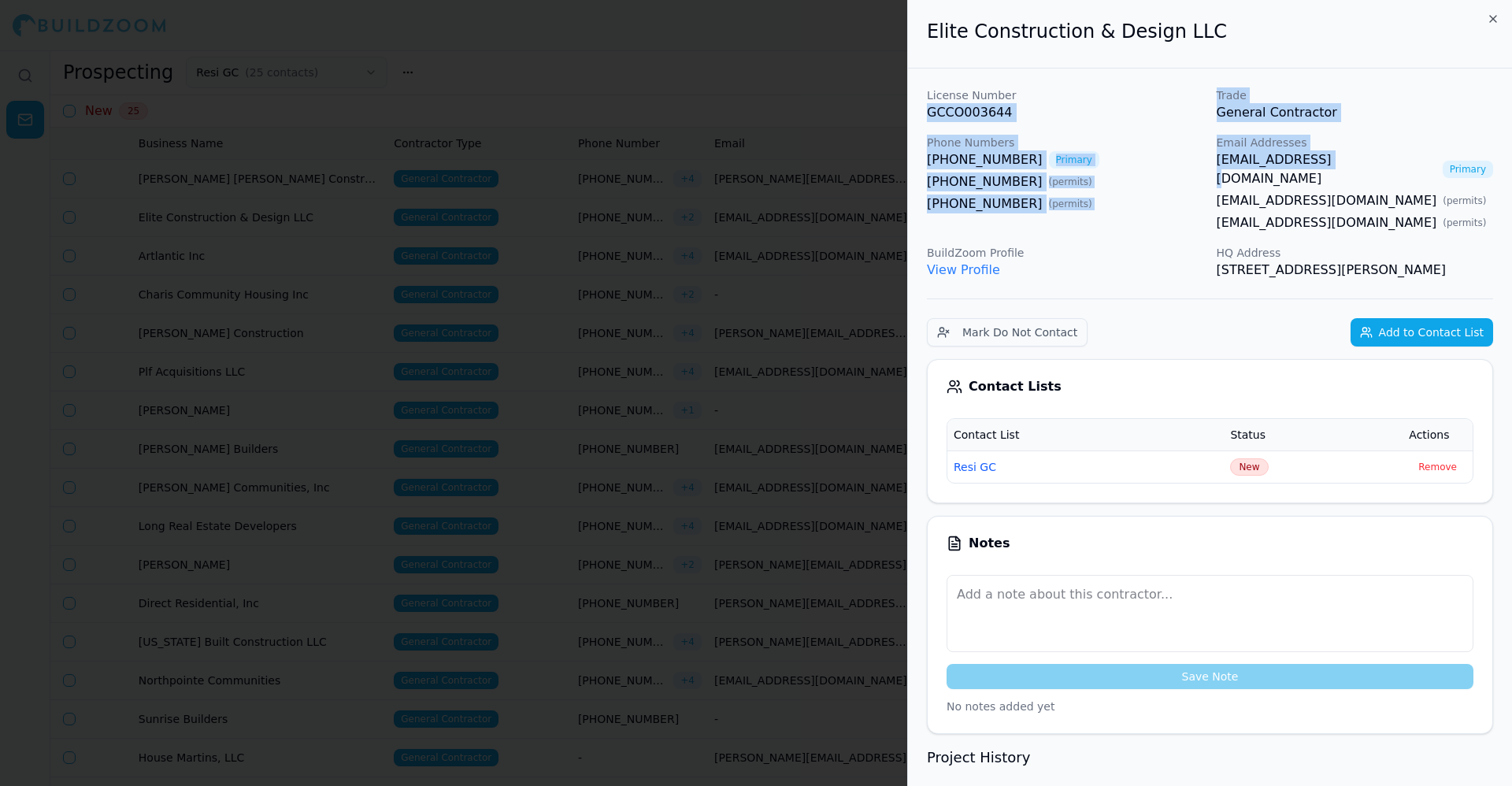
drag, startPoint x: 926, startPoint y: 107, endPoint x: 1299, endPoint y: 168, distance: 378.0
click at [1299, 168] on link "[EMAIL_ADDRESS][DOMAIN_NAME]" at bounding box center [1327, 169] width 220 height 38
click at [1149, 136] on p "Phone Numbers" at bounding box center [1066, 142] width 277 height 16
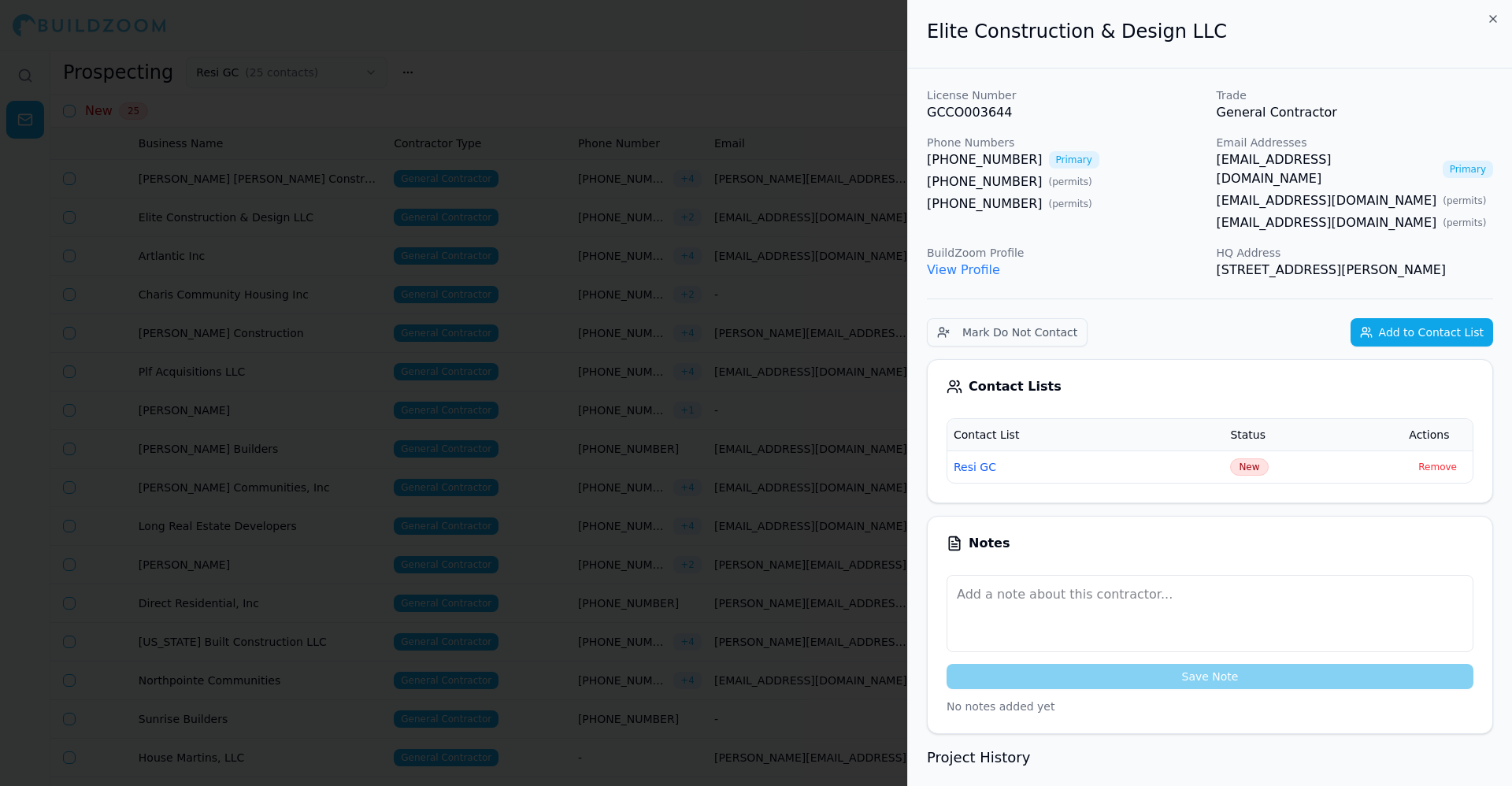
drag, startPoint x: 927, startPoint y: 95, endPoint x: 1426, endPoint y: 250, distance: 522.5
click at [1426, 250] on div "License Number GCCO003644 Trade General Contractor Phone Numbers (770) 932-0703…" at bounding box center [1210, 184] width 567 height 193
click at [1426, 261] on p "1425 Lamont Cir, Dacula, GA, 30019" at bounding box center [1355, 270] width 277 height 19
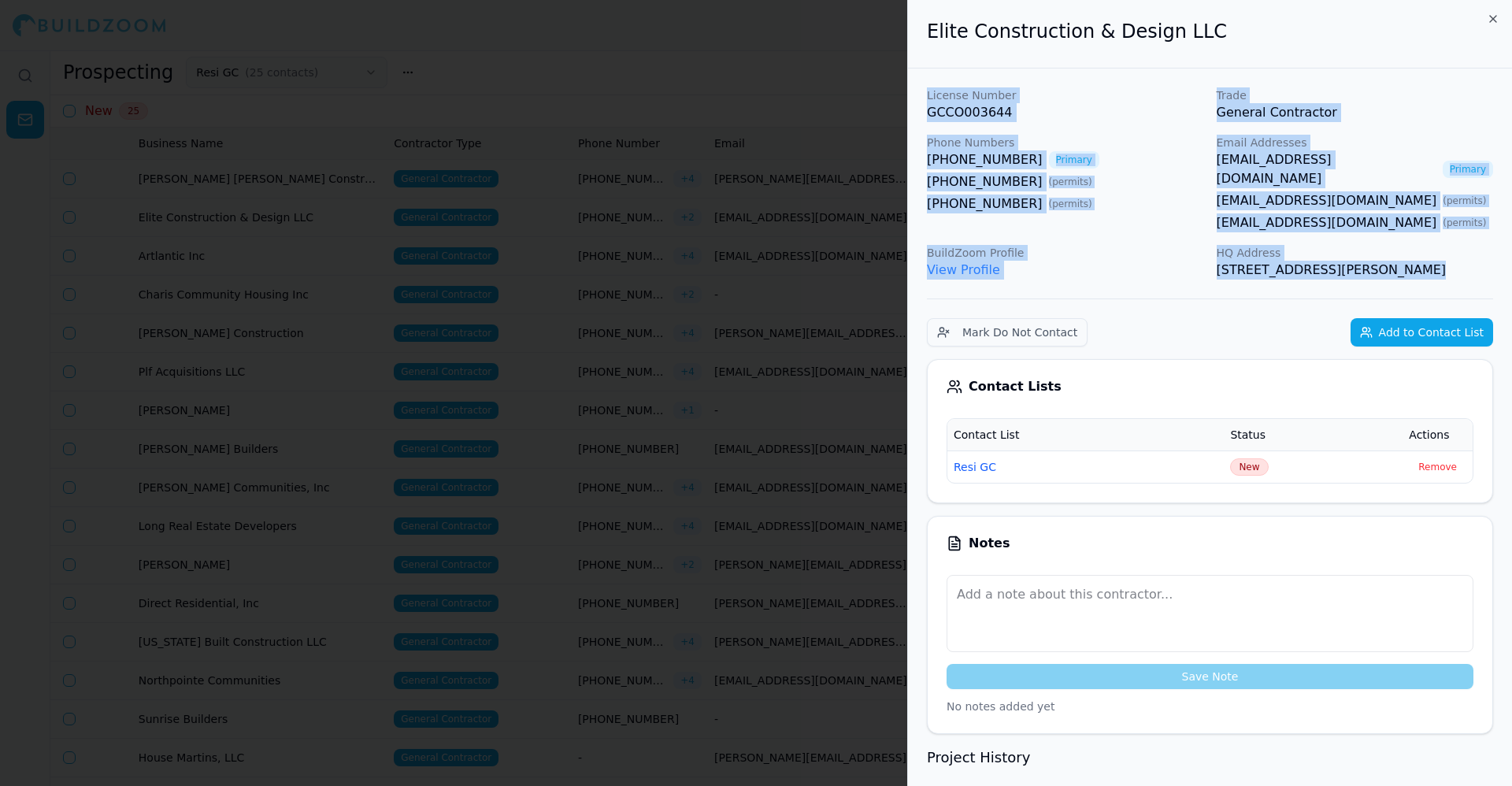
drag, startPoint x: 1426, startPoint y: 250, endPoint x: 933, endPoint y: 90, distance: 518.3
click at [933, 90] on div "License Number GCCO003644 Trade General Contractor Phone Numbers (770) 932-0703…" at bounding box center [1210, 184] width 567 height 193
click at [933, 90] on p "License Number" at bounding box center [1066, 95] width 277 height 16
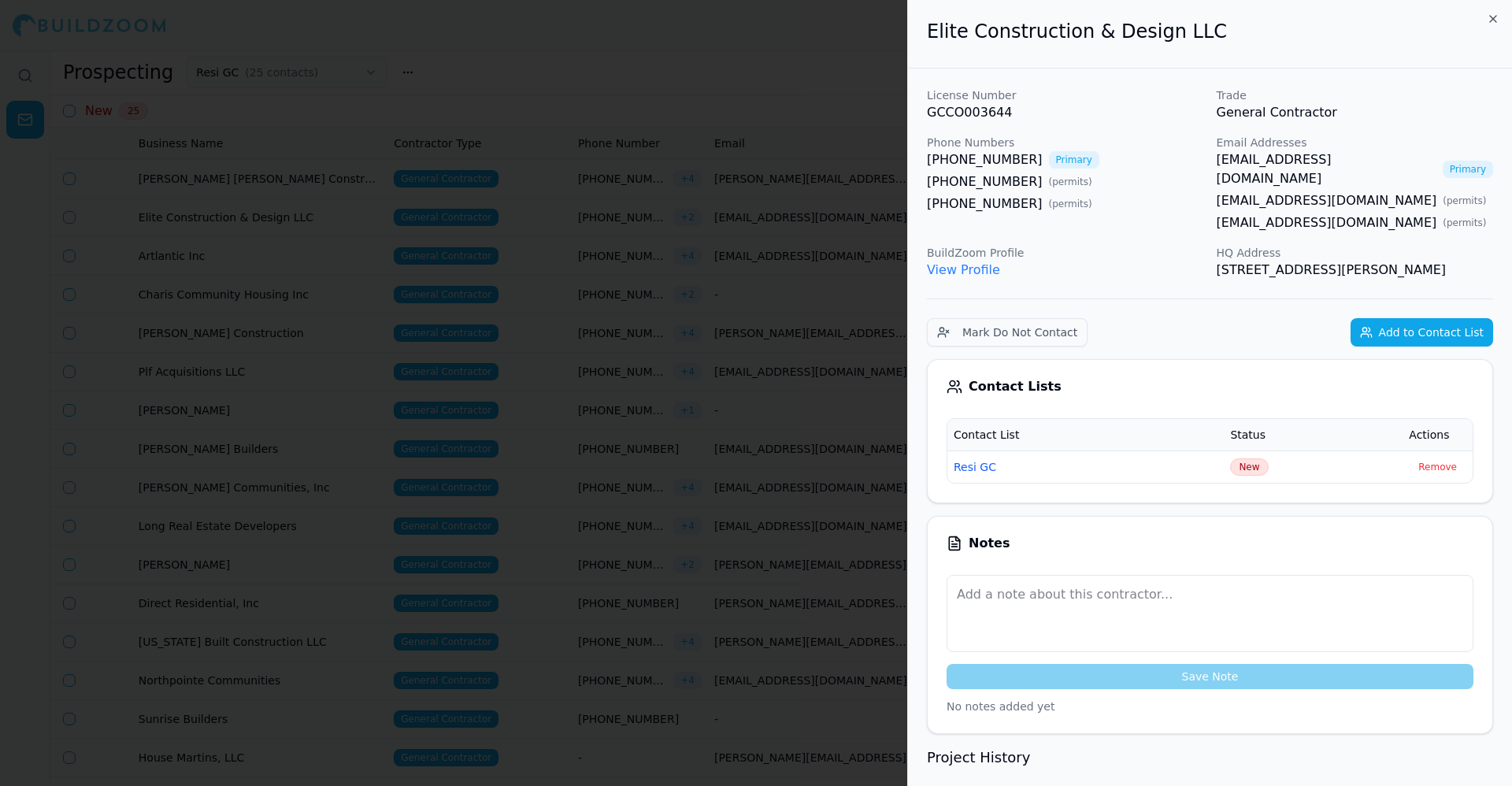
click at [937, 36] on h2 "Elite Construction & Design LLC" at bounding box center [1210, 32] width 567 height 25
drag, startPoint x: 936, startPoint y: 36, endPoint x: 1175, endPoint y: 37, distance: 239.0
click at [1175, 37] on h2 "Elite Construction & Design LLC" at bounding box center [1210, 32] width 567 height 25
copy h2 "Elite Construction & Design LLC"
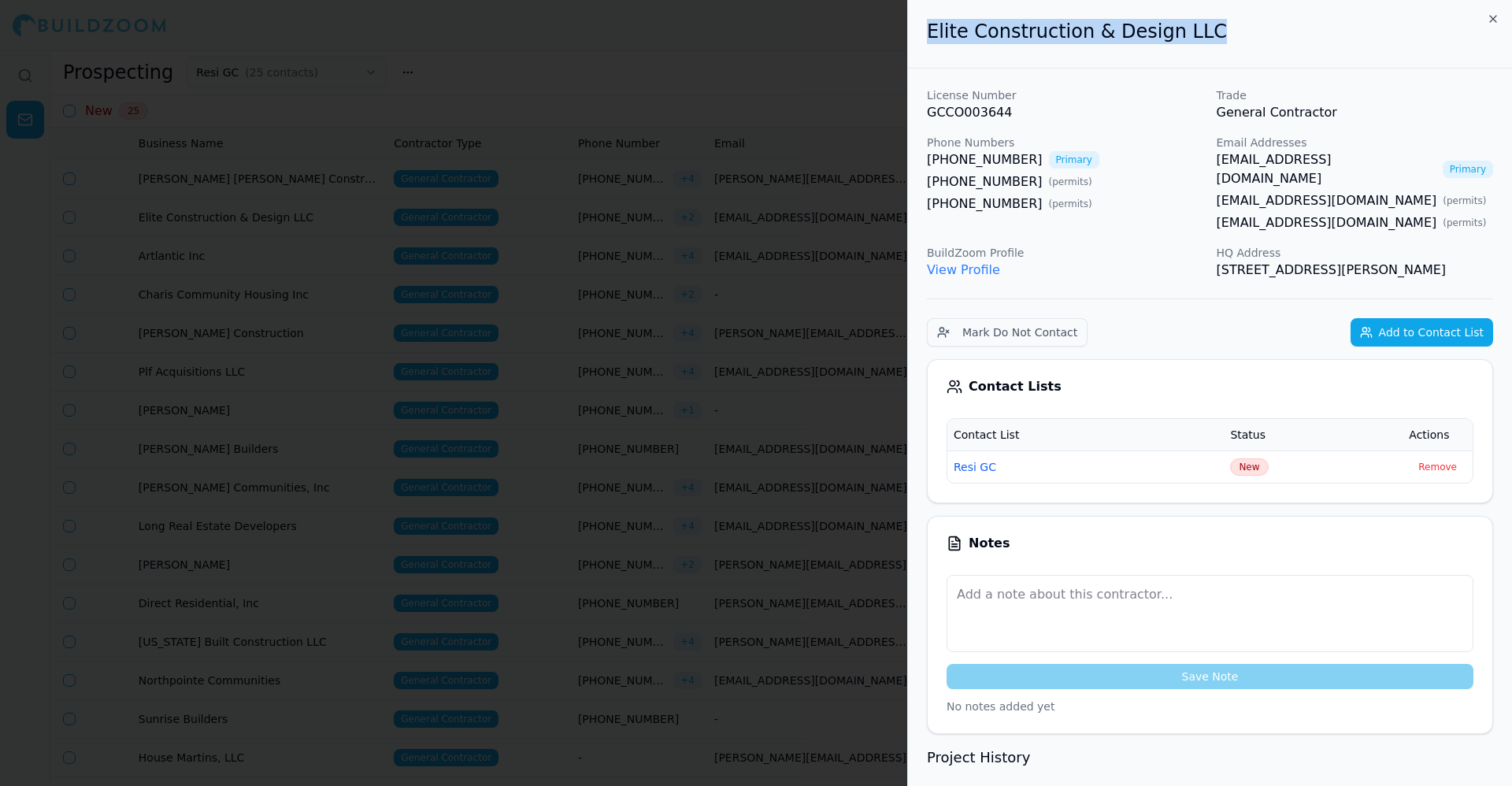
drag, startPoint x: 1210, startPoint y: 159, endPoint x: 1408, endPoint y: 168, distance: 198.2
click at [1408, 168] on div "License Number GCCO003644 Trade General Contractor Phone Numbers (770) 932-0703…" at bounding box center [1210, 184] width 567 height 193
copy link "[EMAIL_ADDRESS][DOMAIN_NAME]"
drag, startPoint x: 919, startPoint y: 158, endPoint x: 1021, endPoint y: 156, distance: 102.0
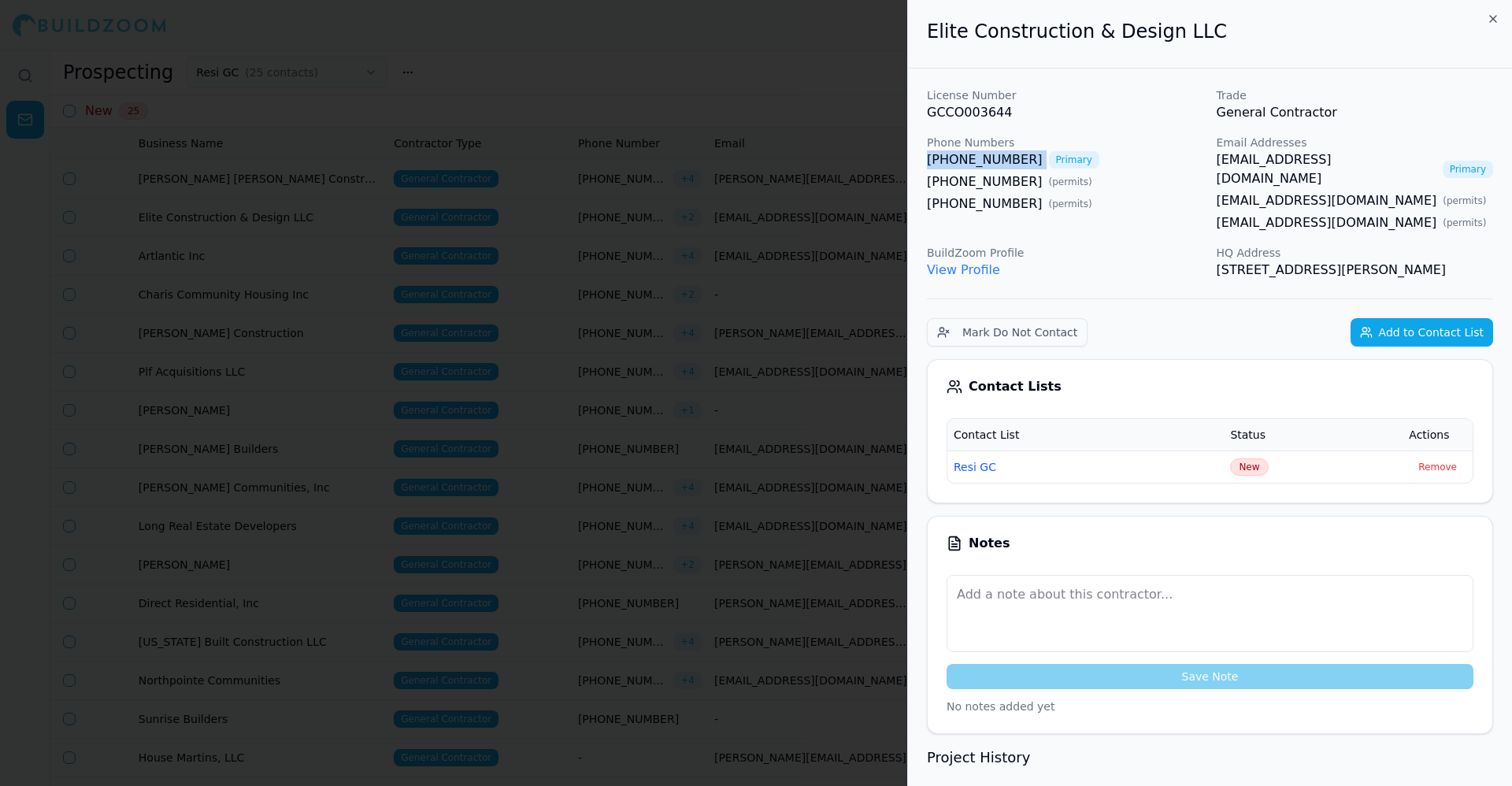
copy link "[PHONE_NUMBER]"
click at [1120, 166] on div "(770) 932-0703 Primary" at bounding box center [1066, 160] width 277 height 19
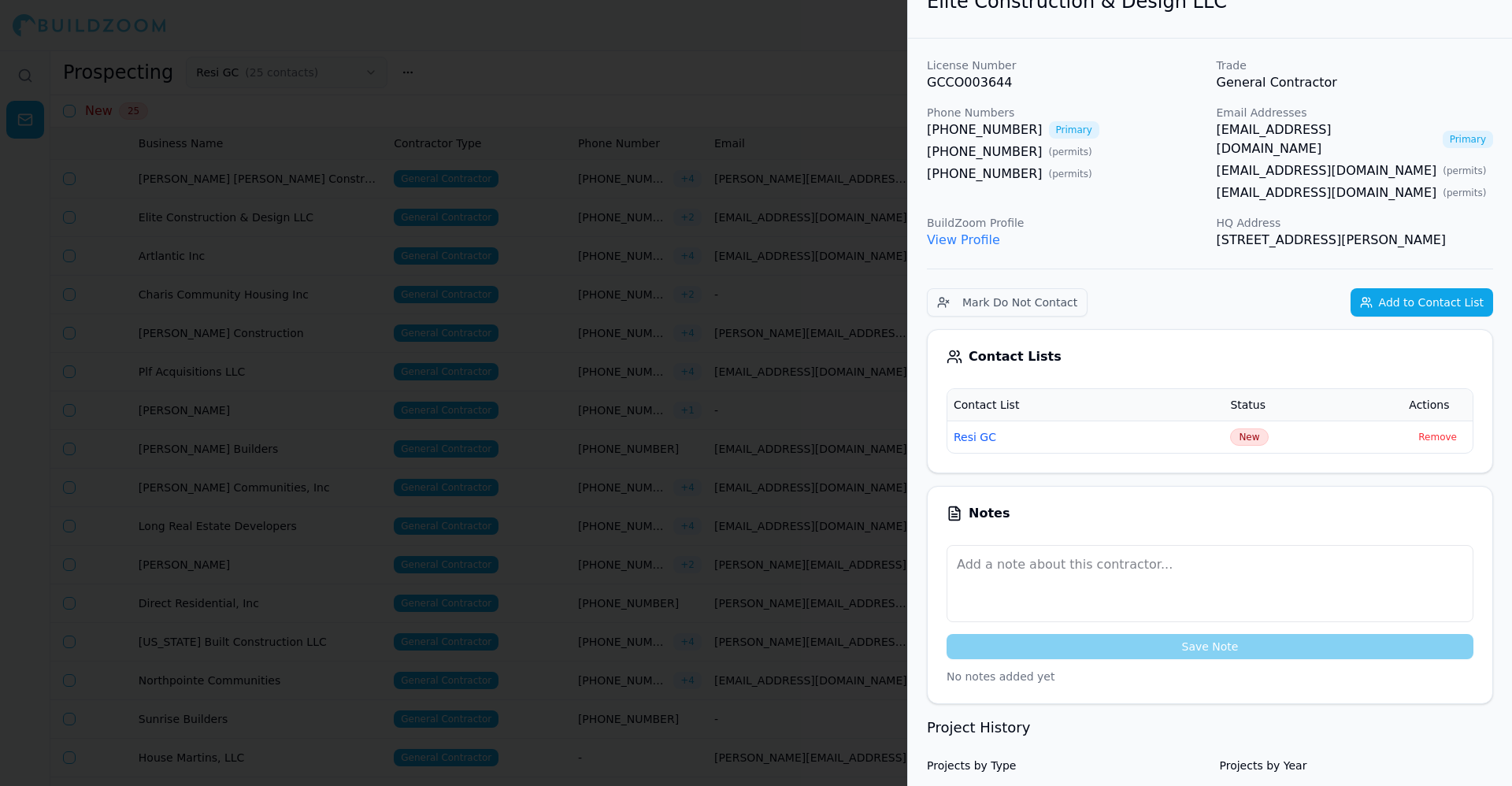
scroll to position [29, 0]
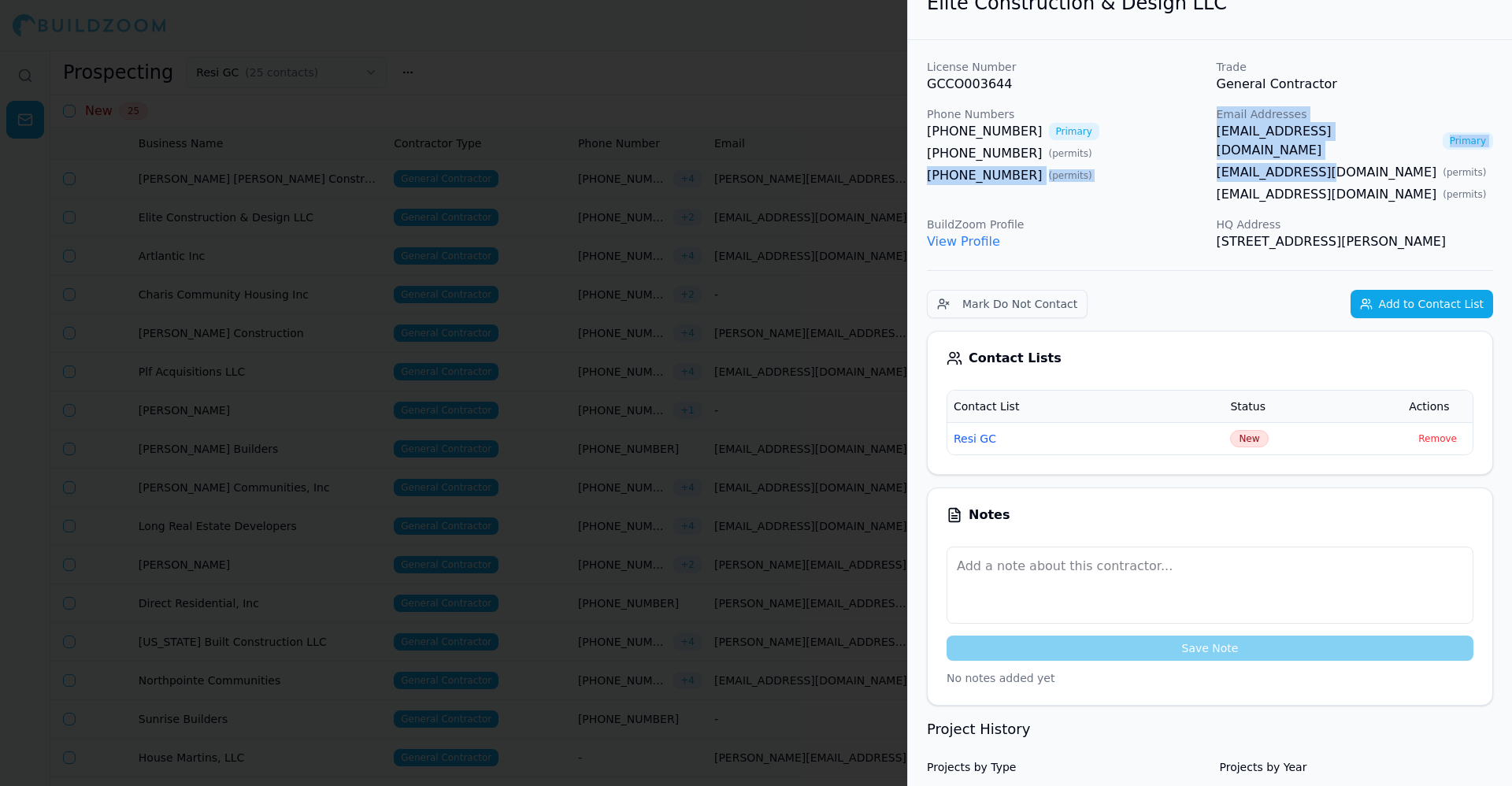
drag, startPoint x: 1197, startPoint y: 153, endPoint x: 1304, endPoint y: 147, distance: 107.2
click at [1304, 147] on div "License Number GCCO003644 Trade General Contractor Phone Numbers (770) 932-0703…" at bounding box center [1210, 155] width 567 height 193
click at [1189, 170] on div "(404) 392-5010 ( permits )" at bounding box center [1066, 176] width 277 height 19
drag, startPoint x: 1207, startPoint y: 155, endPoint x: 1256, endPoint y: 155, distance: 49.0
click at [1256, 155] on div "License Number GCCO003644 Trade General Contractor Phone Numbers (770) 932-0703…" at bounding box center [1210, 155] width 567 height 193
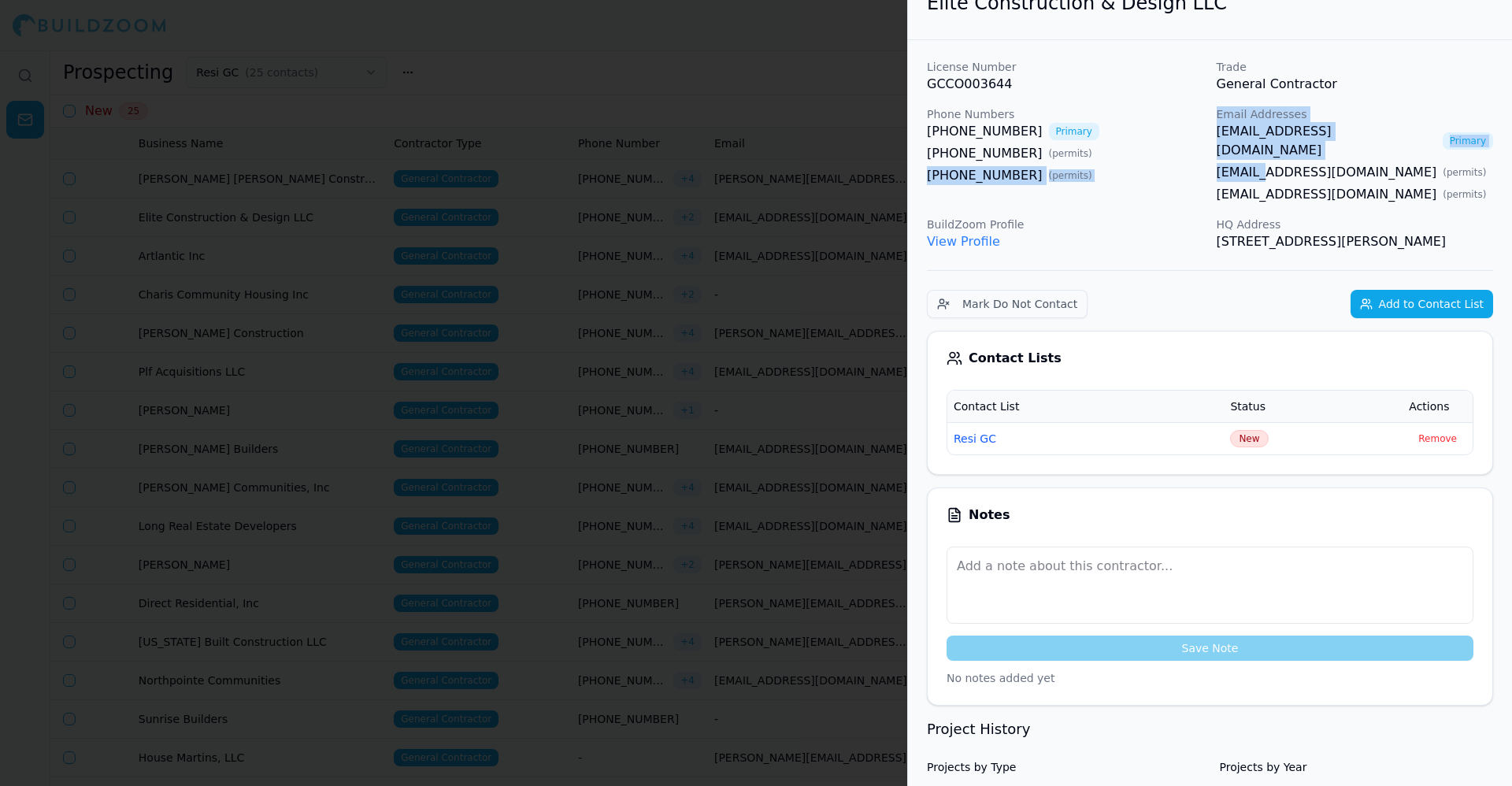
click at [1179, 162] on div "(678) 859-1783 ( permits )" at bounding box center [1066, 154] width 277 height 19
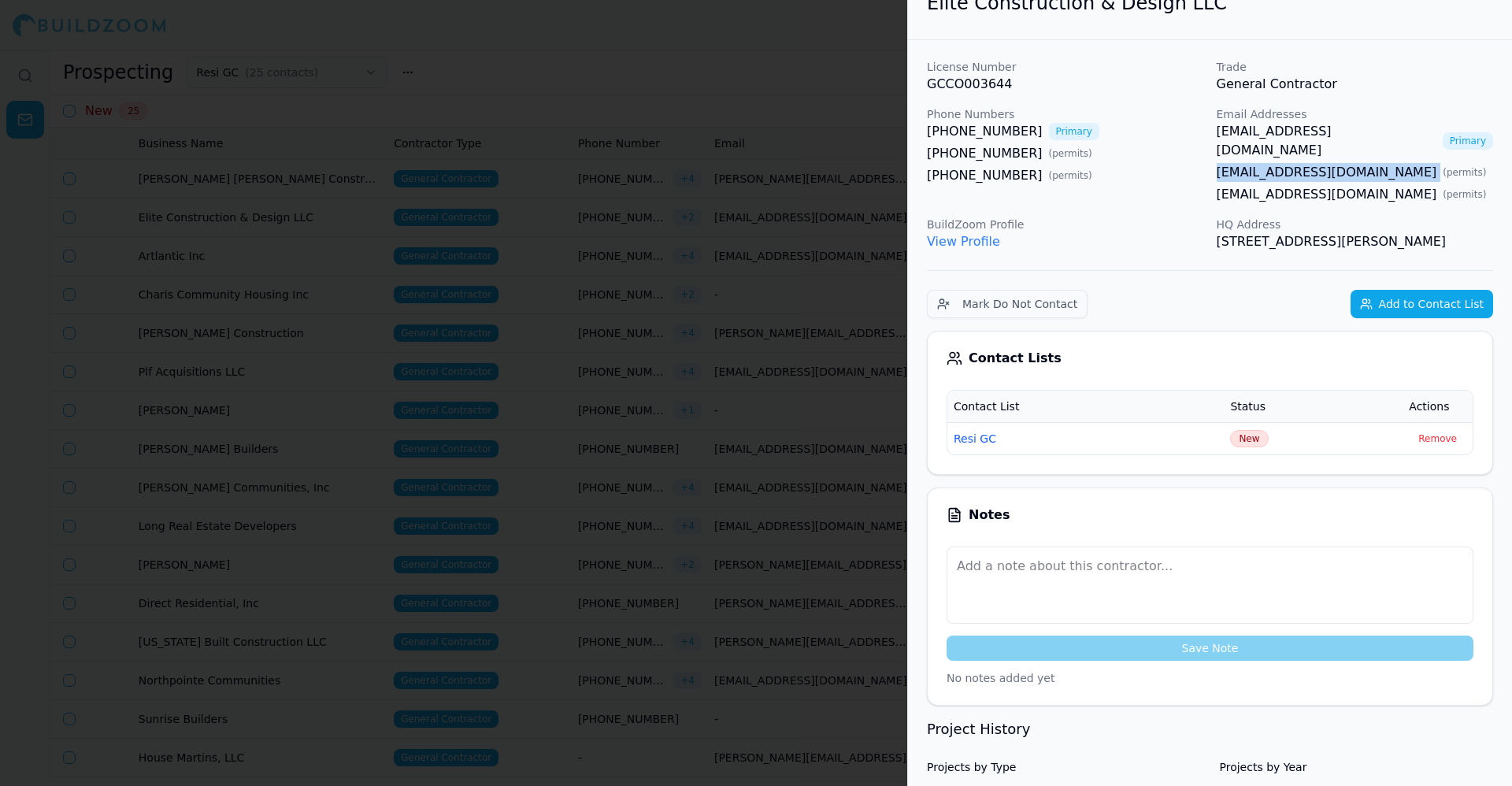
drag, startPoint x: 1214, startPoint y: 153, endPoint x: 1424, endPoint y: 158, distance: 210.1
click at [1424, 158] on div "License Number GCCO003644 Trade General Contractor Phone Numbers (770) 932-0703…" at bounding box center [1210, 155] width 567 height 193
copy link "eliteconstruction2010@hotmail.com"
